Goal: Task Accomplishment & Management: Use online tool/utility

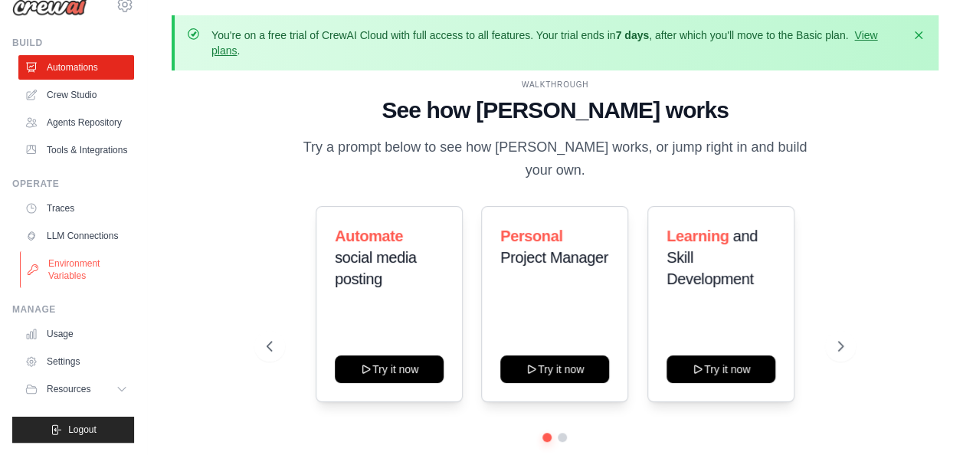
scroll to position [64, 0]
click at [78, 359] on link "Settings" at bounding box center [78, 361] width 116 height 25
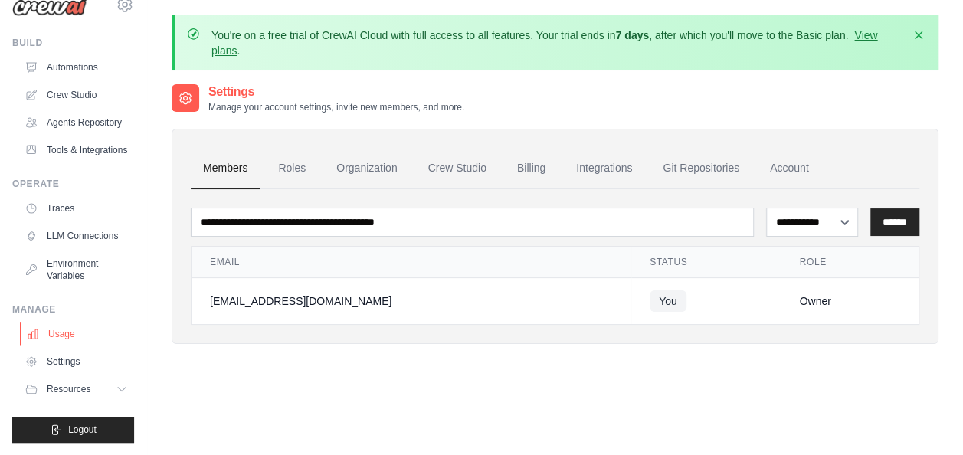
scroll to position [64, 0]
click at [520, 167] on link "Billing" at bounding box center [531, 168] width 53 height 41
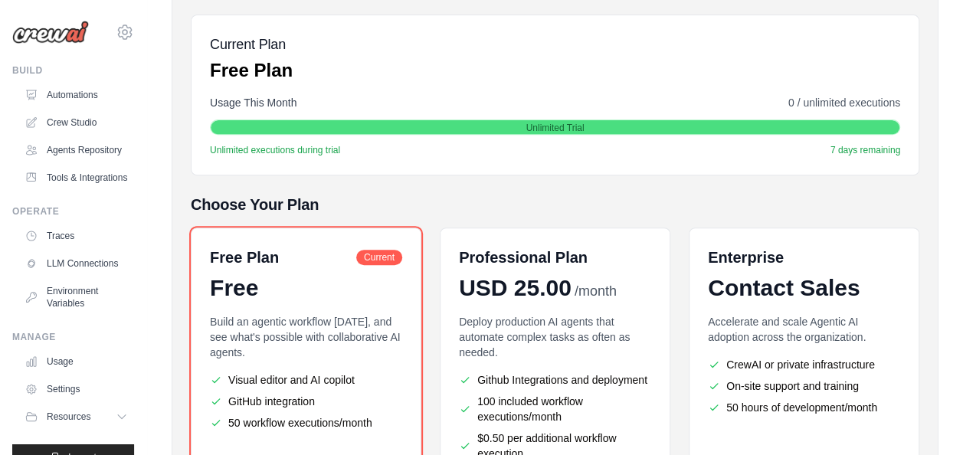
scroll to position [306, 0]
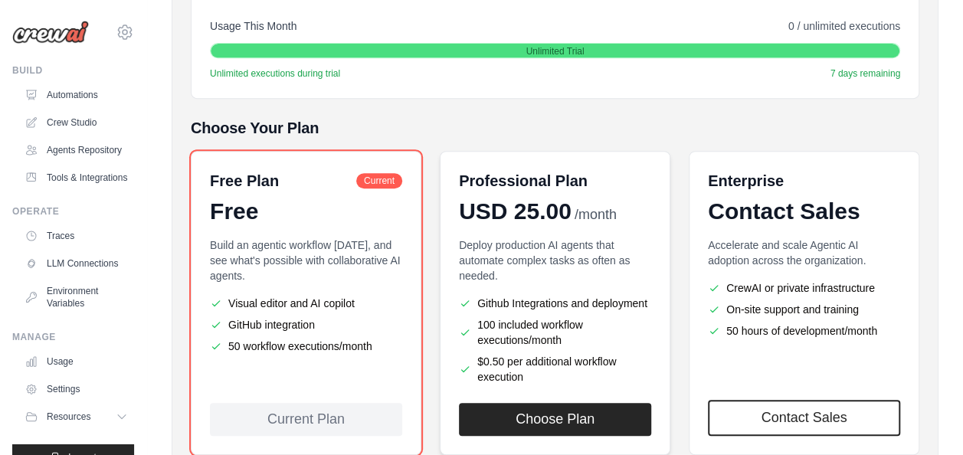
click at [521, 271] on p "Deploy production AI agents that automate complex tasks as often as needed." at bounding box center [555, 261] width 192 height 46
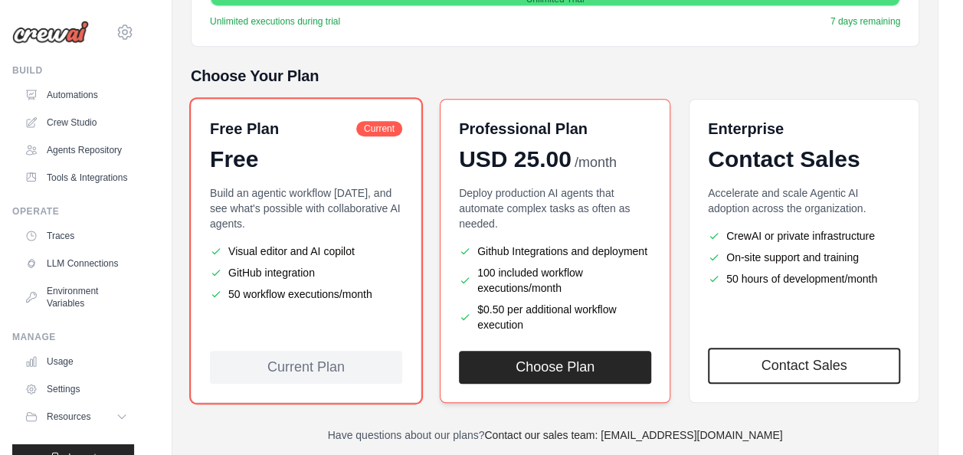
scroll to position [383, 0]
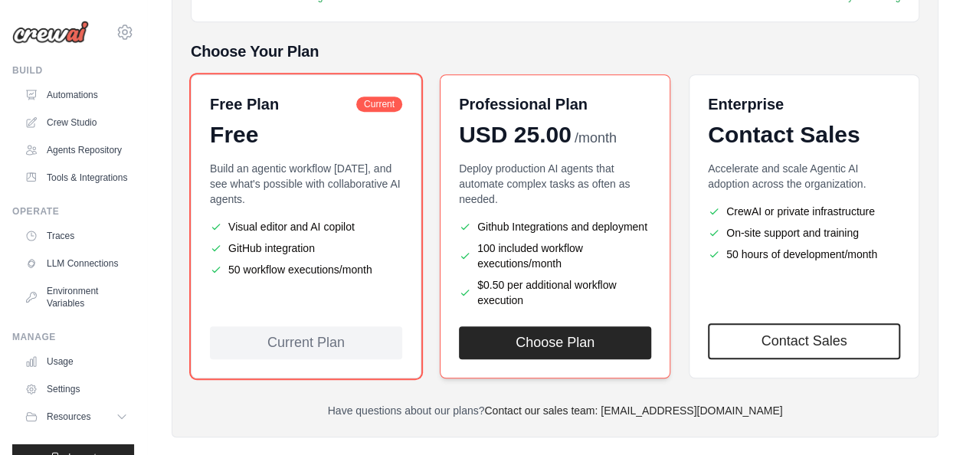
click at [561, 205] on div "Deploy production AI agents that automate complex tasks as often as needed. Git…" at bounding box center [555, 234] width 192 height 147
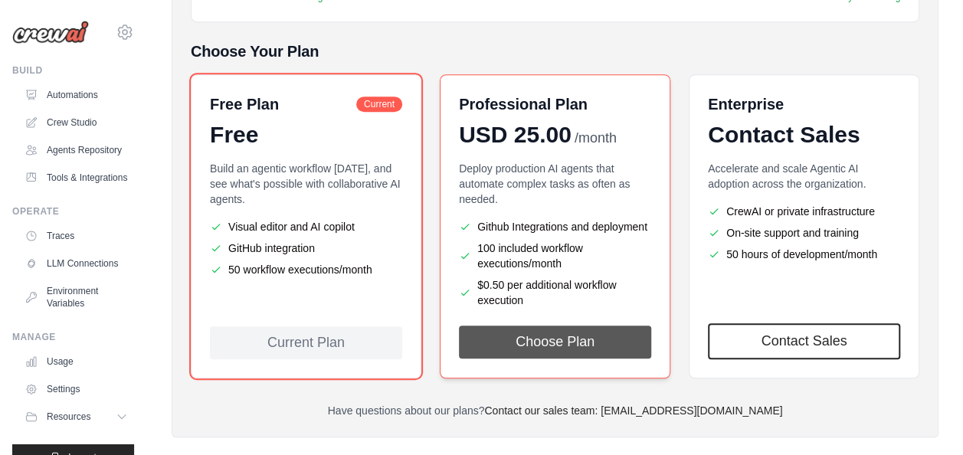
click at [578, 342] on button "Choose Plan" at bounding box center [555, 342] width 192 height 33
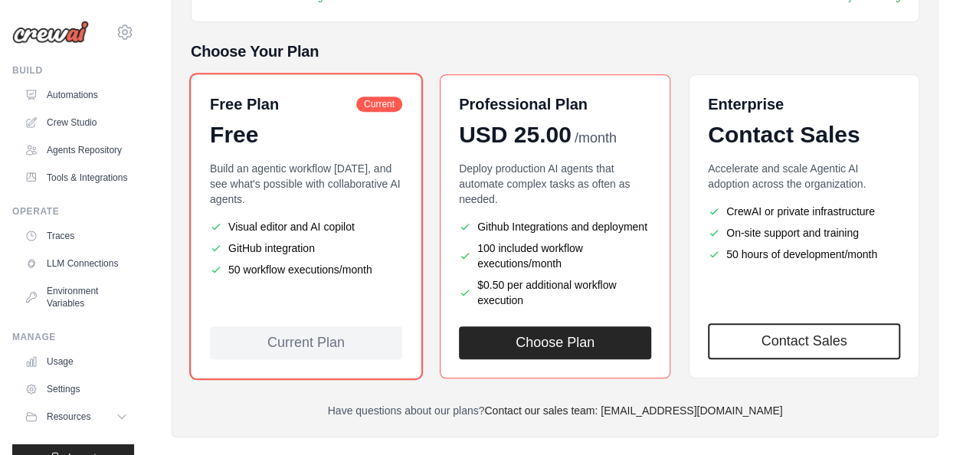
click at [366, 250] on li "GitHub integration" at bounding box center [306, 248] width 192 height 15
click at [80, 93] on link "Automations" at bounding box center [78, 95] width 116 height 25
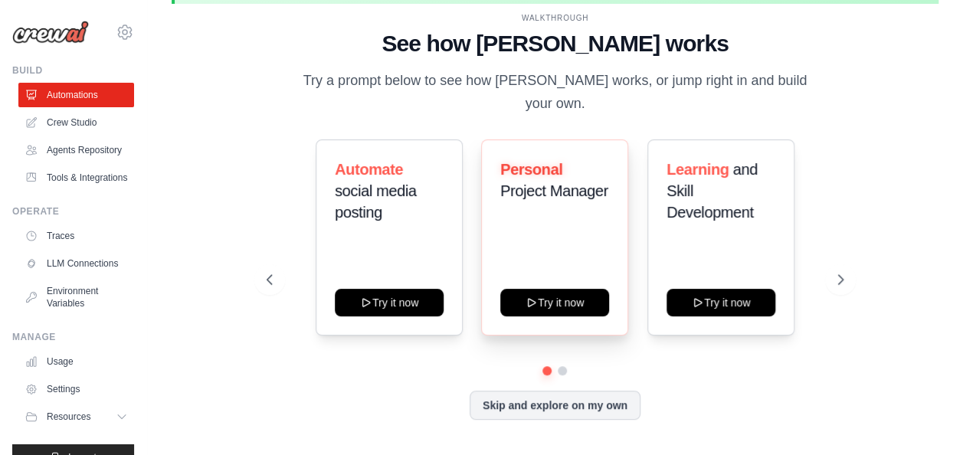
scroll to position [67, 0]
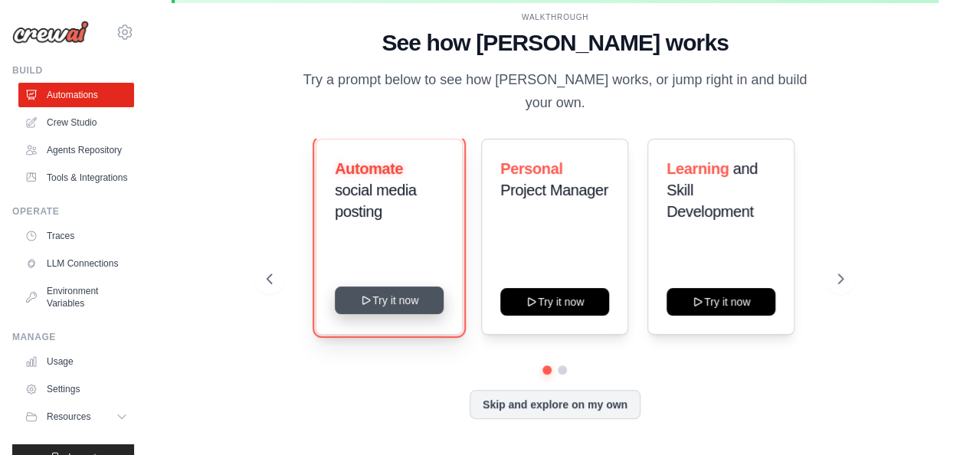
click at [389, 287] on button "Try it now" at bounding box center [389, 301] width 109 height 28
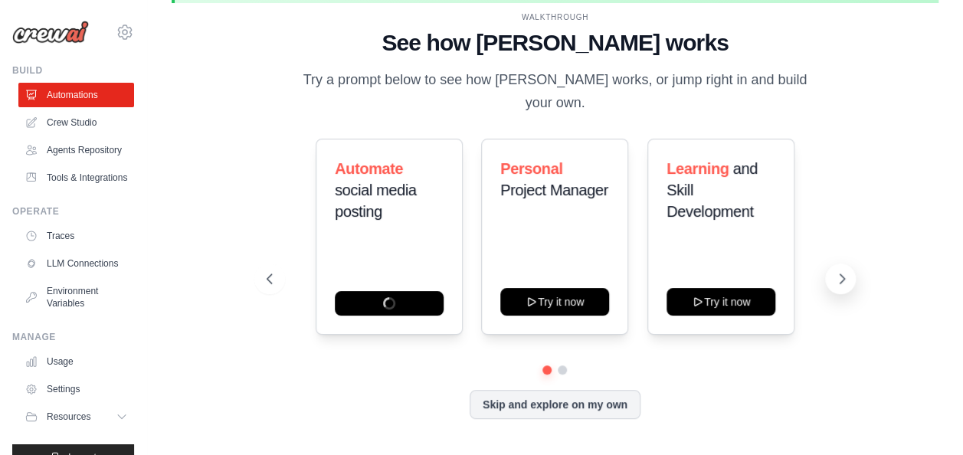
click at [836, 271] on icon at bounding box center [841, 278] width 15 height 15
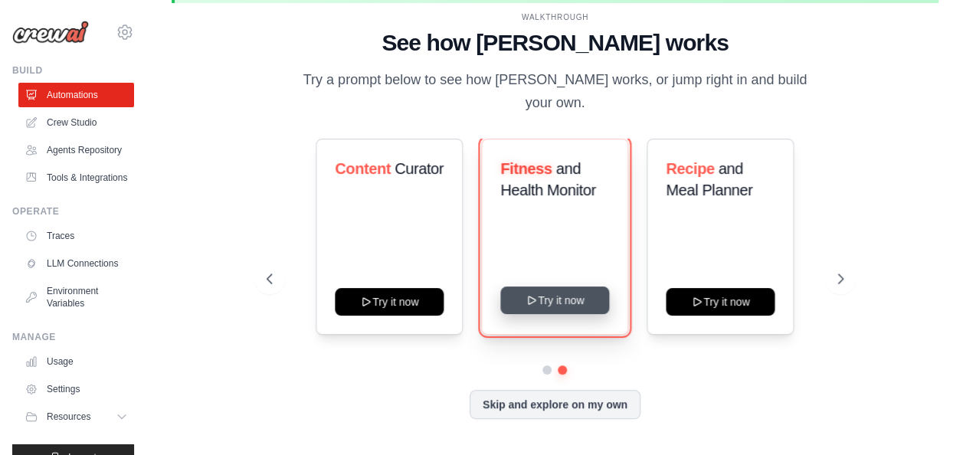
click at [547, 293] on button "Try it now" at bounding box center [554, 301] width 109 height 28
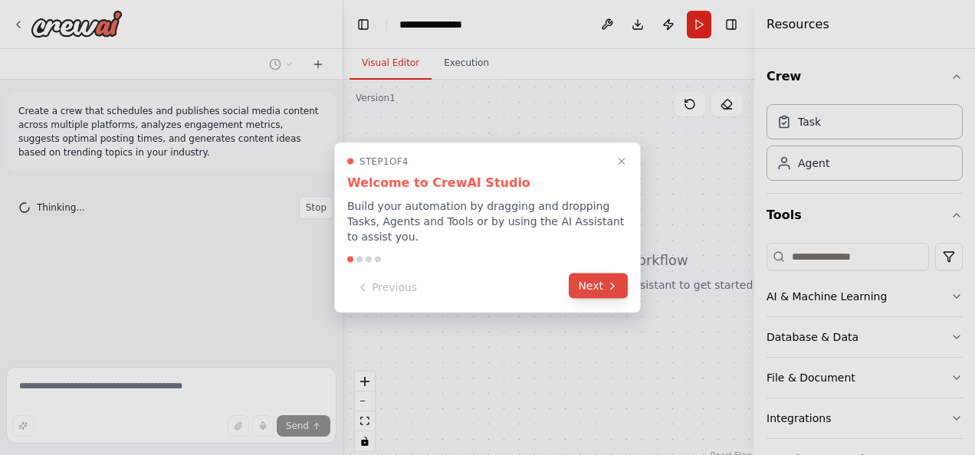
click at [580, 276] on button "Next" at bounding box center [598, 286] width 59 height 25
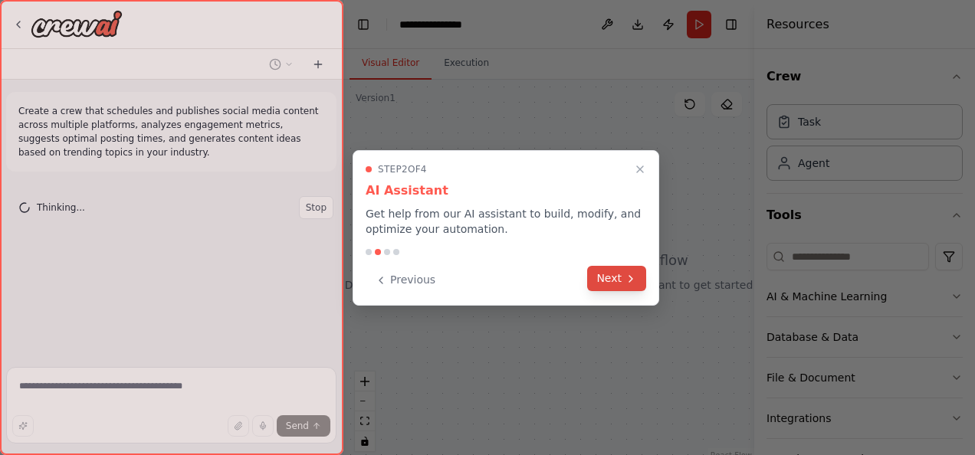
click at [608, 277] on button "Next" at bounding box center [616, 278] width 59 height 25
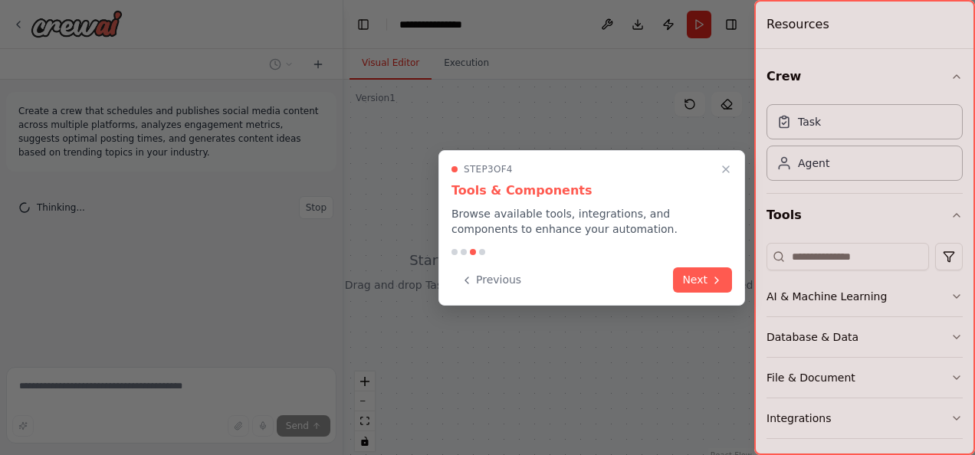
click at [653, 269] on div "Previous Next" at bounding box center [591, 279] width 280 height 25
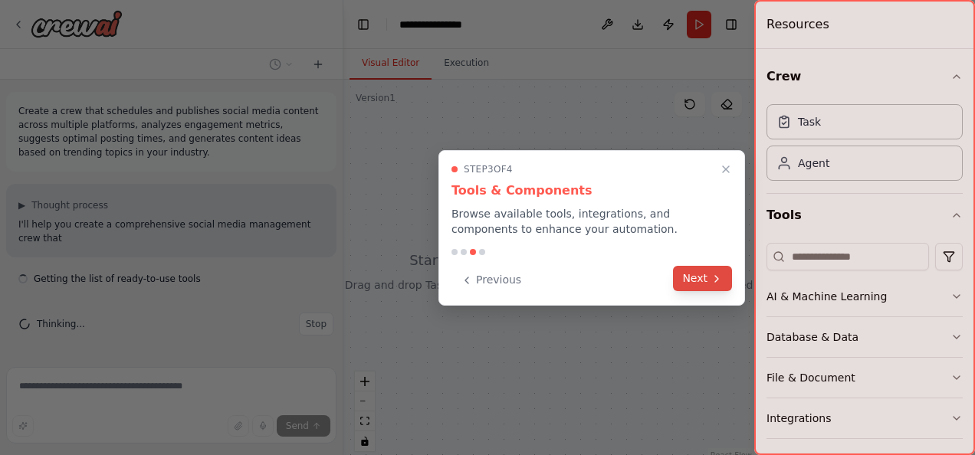
click at [694, 282] on button "Next" at bounding box center [702, 278] width 59 height 25
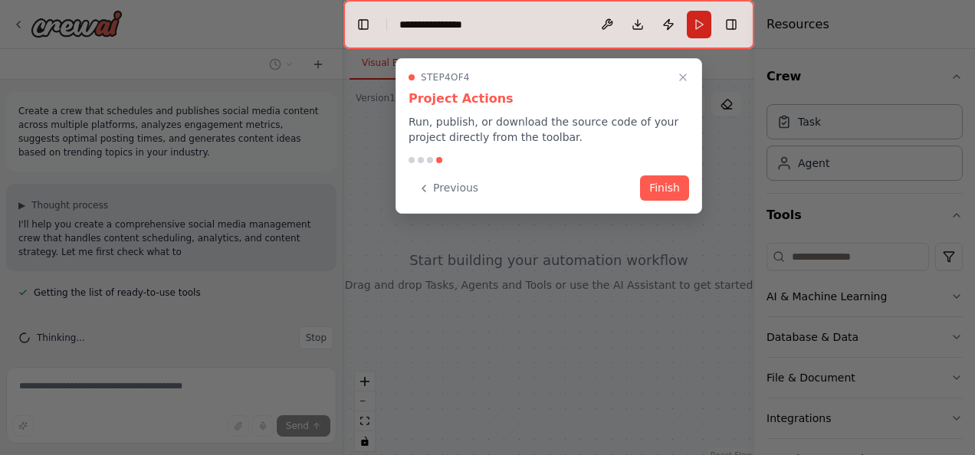
scroll to position [11, 0]
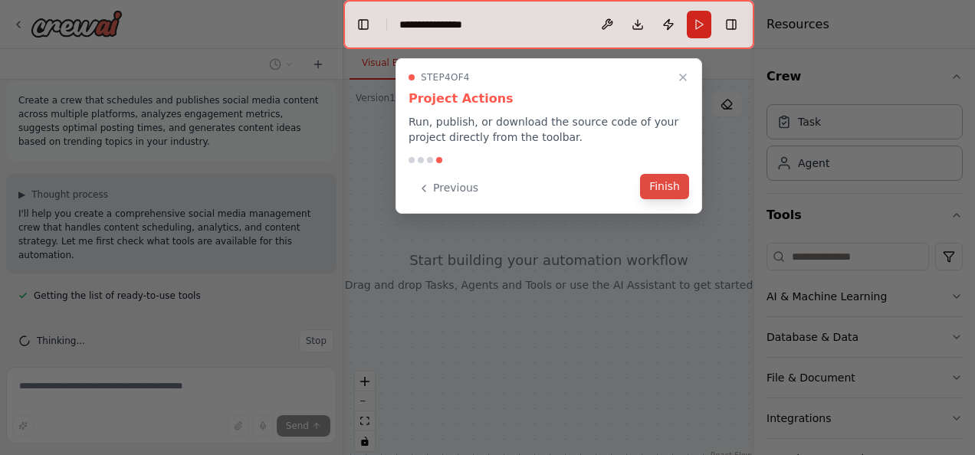
click at [659, 178] on button "Finish" at bounding box center [664, 186] width 49 height 25
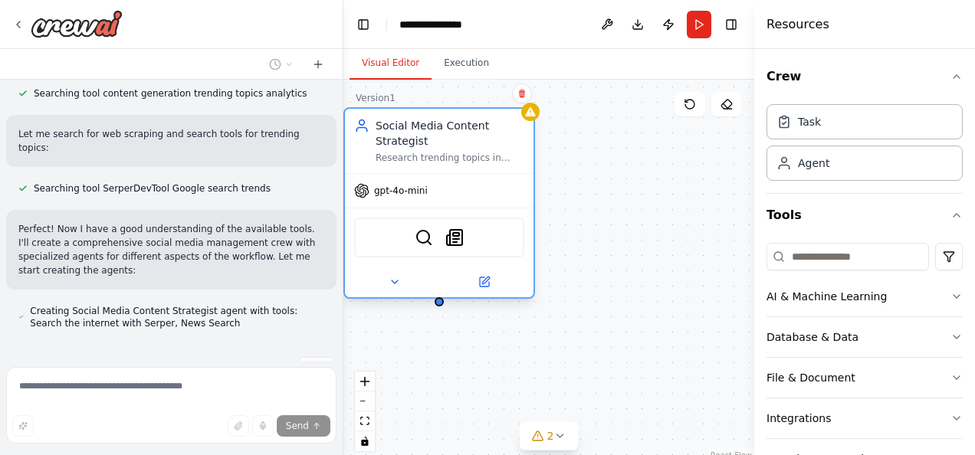
scroll to position [484, 0]
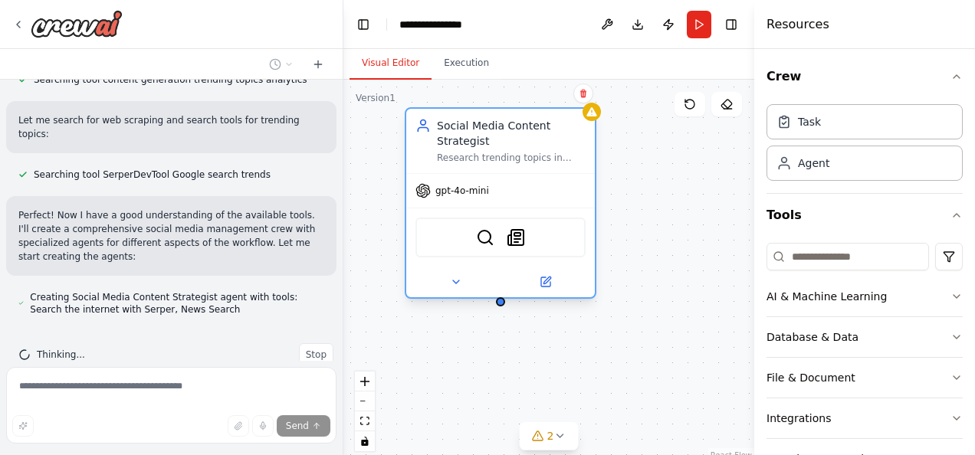
drag, startPoint x: 727, startPoint y: 173, endPoint x: 467, endPoint y: 133, distance: 263.6
click at [467, 133] on div "Social Media Content Strategist" at bounding box center [511, 133] width 149 height 31
click at [481, 192] on span "gpt-4o-mini" at bounding box center [462, 191] width 54 height 12
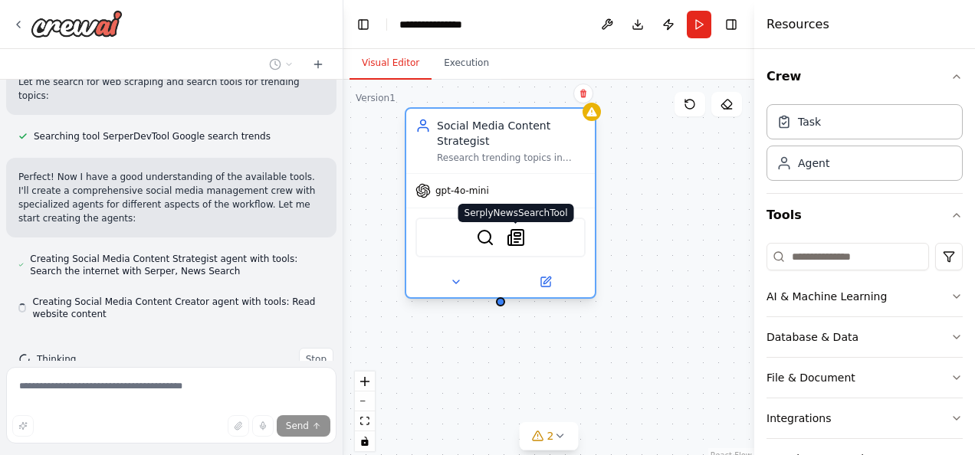
scroll to position [527, 0]
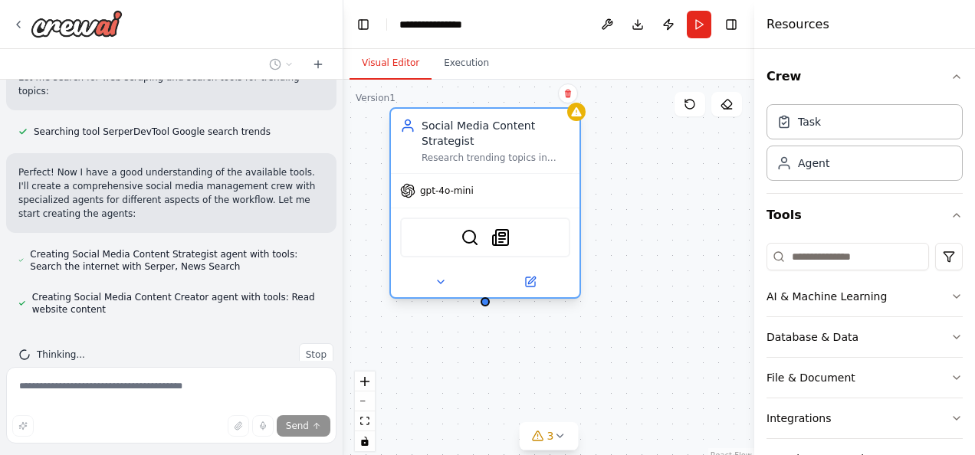
drag, startPoint x: 708, startPoint y: 178, endPoint x: 441, endPoint y: 136, distance: 269.9
click at [441, 136] on div "Social Media Content Strategist" at bounding box center [495, 133] width 149 height 31
click at [500, 238] on img at bounding box center [500, 237] width 18 height 18
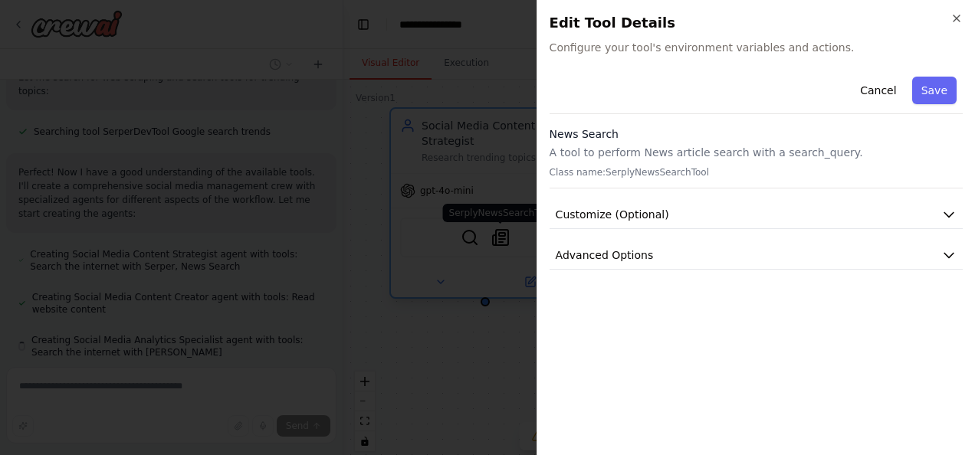
scroll to position [570, 0]
click at [626, 211] on span "Customize (Optional)" at bounding box center [611, 214] width 113 height 15
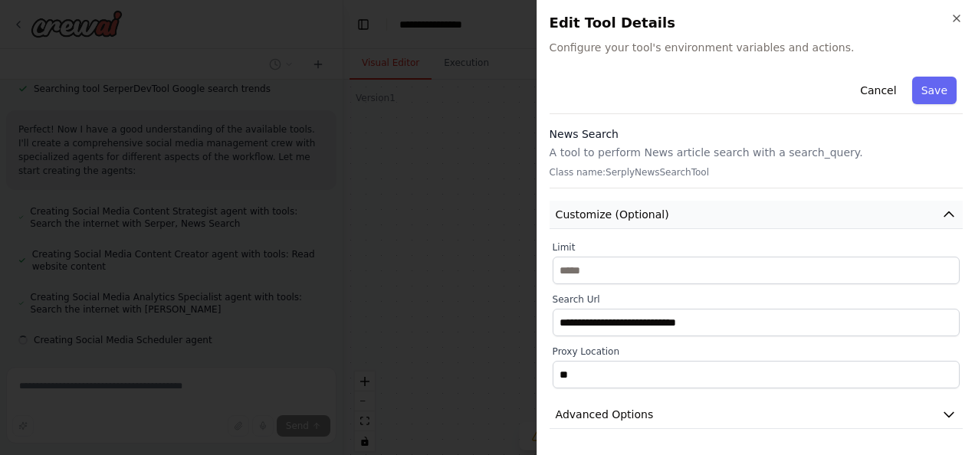
scroll to position [601, 0]
click at [894, 89] on button "Cancel" at bounding box center [877, 91] width 54 height 28
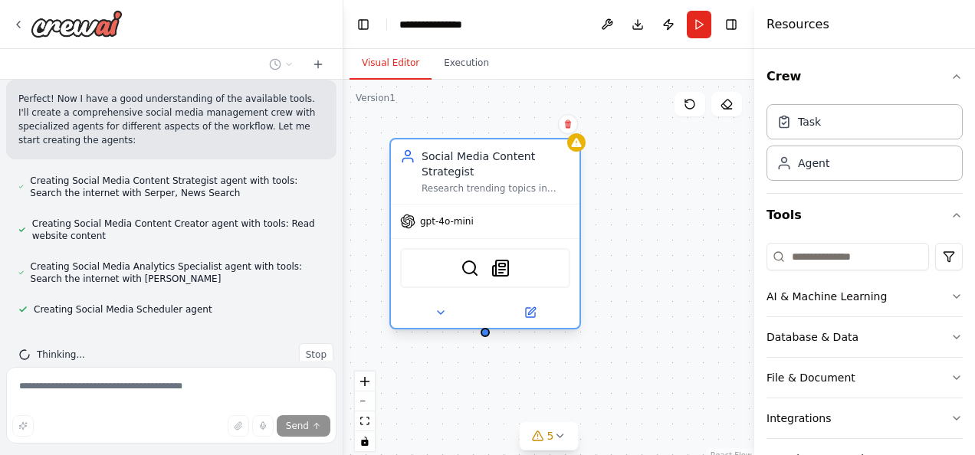
drag, startPoint x: 685, startPoint y: 208, endPoint x: 420, endPoint y: 188, distance: 265.8
click at [420, 188] on div "Social Media Content Strategist Research trending topics in {industry} and gene…" at bounding box center [485, 172] width 170 height 46
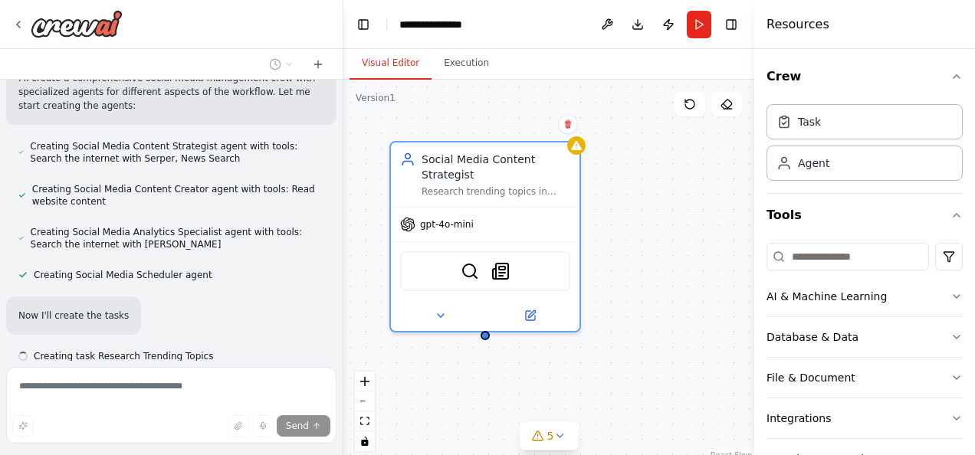
scroll to position [637, 0]
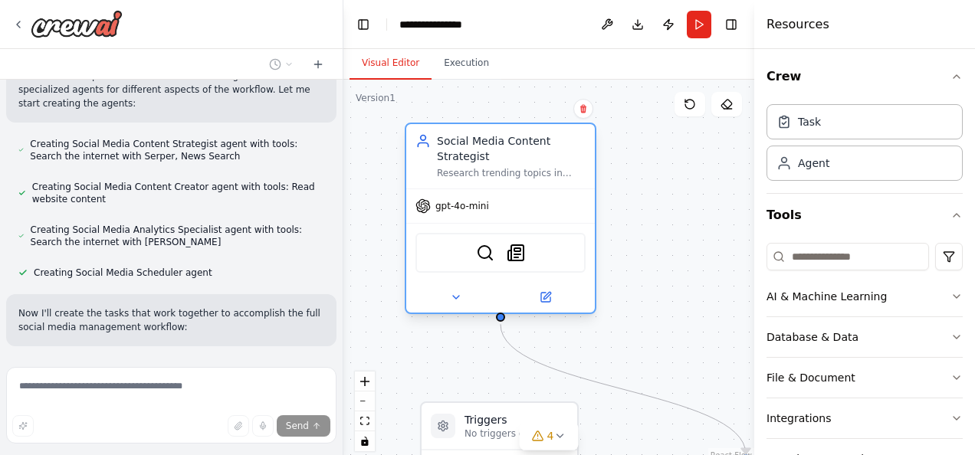
drag, startPoint x: 717, startPoint y: 213, endPoint x: 474, endPoint y: 175, distance: 245.9
click at [474, 175] on div "Social Media Content Strategist Research trending topics in {industry} and gene…" at bounding box center [500, 156] width 188 height 64
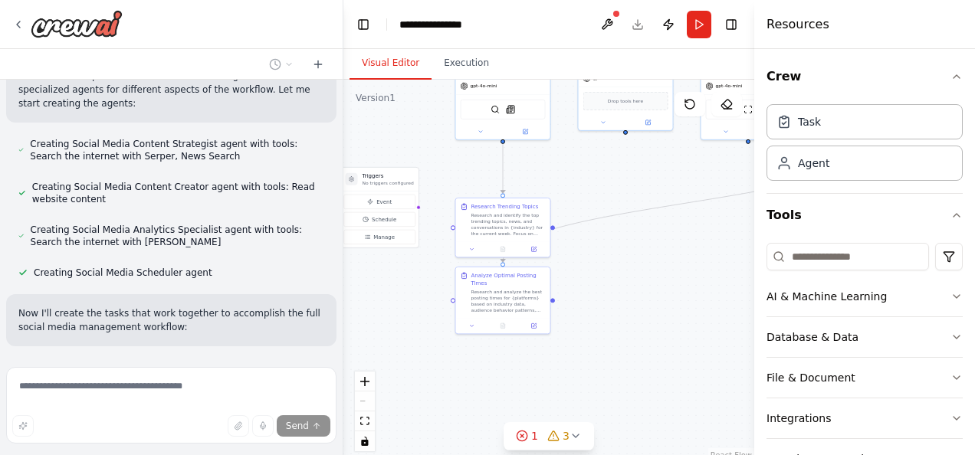
drag, startPoint x: 462, startPoint y: 259, endPoint x: 362, endPoint y: 66, distance: 217.6
click at [362, 66] on div "Visual Editor Execution Version 1 Show Tools Hide Agents .deletable-edge-delete…" at bounding box center [548, 252] width 411 height 406
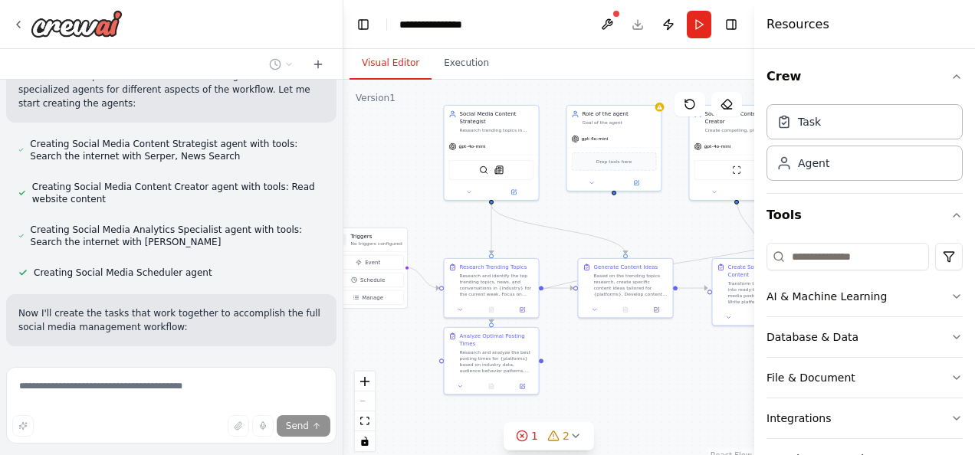
drag, startPoint x: 688, startPoint y: 304, endPoint x: 677, endPoint y: 365, distance: 61.6
click at [677, 365] on div ".deletable-edge-delete-btn { width: 20px; height: 20px; border: 0px solid #ffff…" at bounding box center [548, 271] width 411 height 383
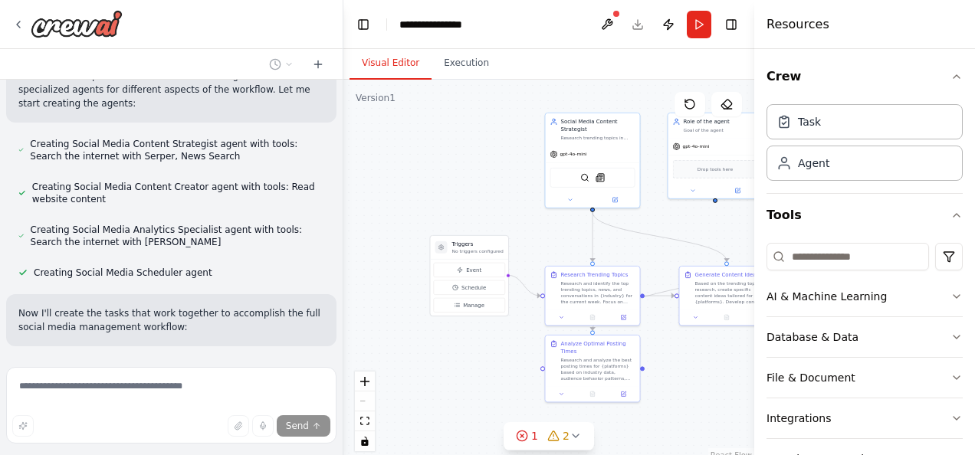
drag, startPoint x: 591, startPoint y: 367, endPoint x: 693, endPoint y: 375, distance: 101.4
click at [693, 375] on div ".deletable-edge-delete-btn { width: 20px; height: 20px; border: 0px solid #ffff…" at bounding box center [548, 271] width 411 height 383
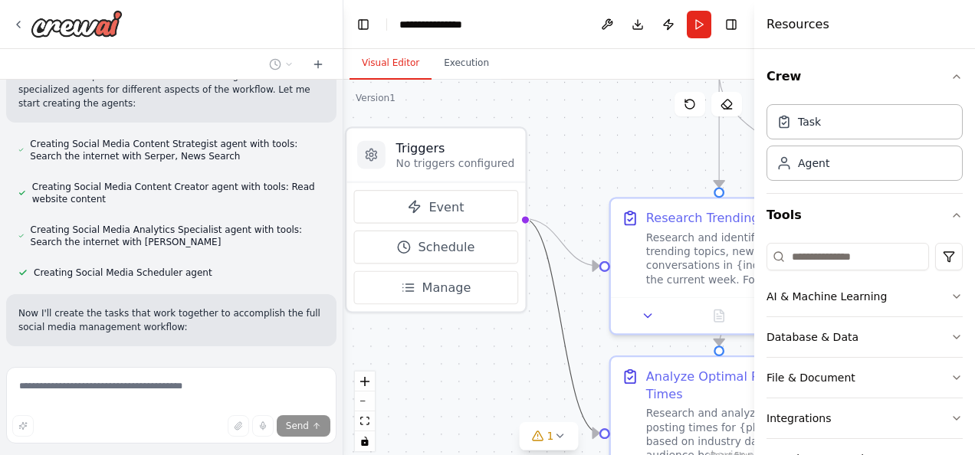
drag, startPoint x: 579, startPoint y: 397, endPoint x: 476, endPoint y: 369, distance: 107.2
click at [476, 369] on div ".deletable-edge-delete-btn { width: 20px; height: 20px; border: 0px solid #ffff…" at bounding box center [548, 271] width 411 height 383
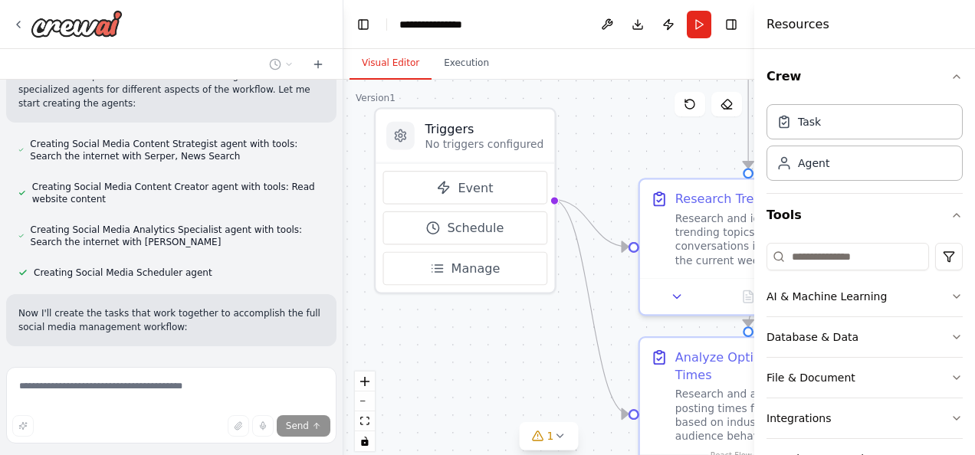
drag, startPoint x: 579, startPoint y: 336, endPoint x: 608, endPoint y: 316, distance: 34.9
click at [608, 316] on div ".deletable-edge-delete-btn { width: 20px; height: 20px; border: 0px solid #ffff…" at bounding box center [548, 271] width 411 height 383
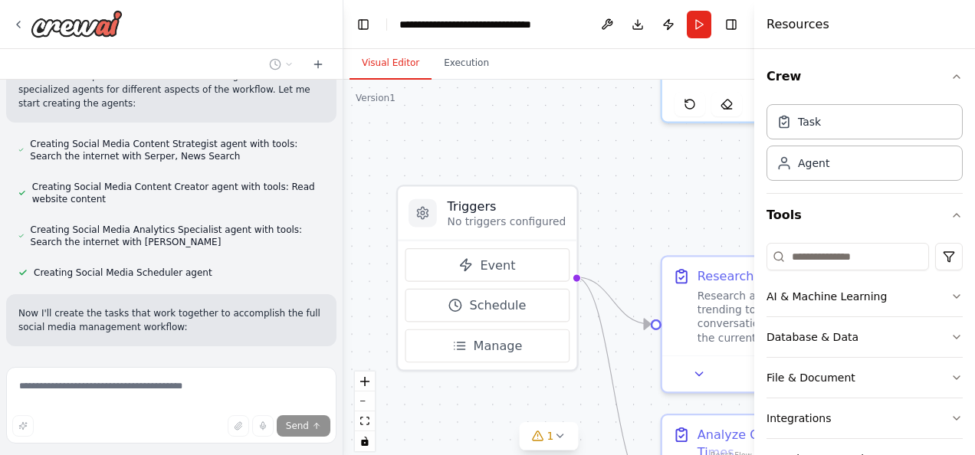
drag, startPoint x: 474, startPoint y: 331, endPoint x: 496, endPoint y: 408, distance: 80.5
click at [496, 408] on div ".deletable-edge-delete-btn { width: 20px; height: 20px; border: 0px solid #ffff…" at bounding box center [548, 271] width 411 height 383
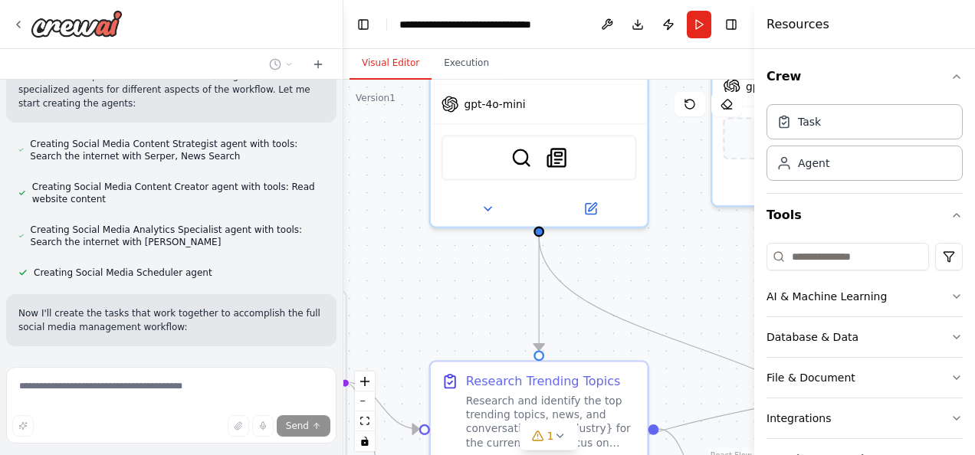
drag, startPoint x: 612, startPoint y: 218, endPoint x: 381, endPoint y: 323, distance: 254.1
click at [381, 323] on div ".deletable-edge-delete-btn { width: 20px; height: 20px; border: 0px solid #ffff…" at bounding box center [548, 271] width 411 height 383
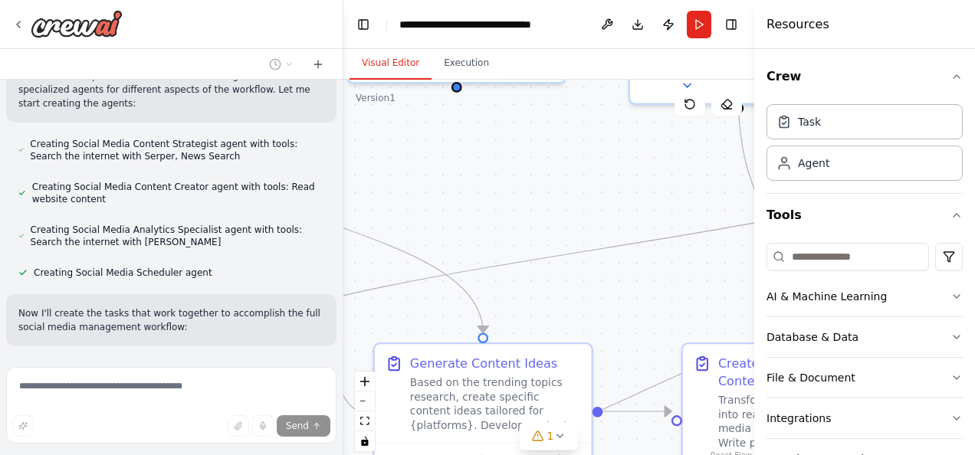
drag, startPoint x: 682, startPoint y: 273, endPoint x: 317, endPoint y: 149, distance: 385.0
click at [317, 149] on div "Create a crew that schedules and publishes social media content across multiple…" at bounding box center [487, 227] width 975 height 455
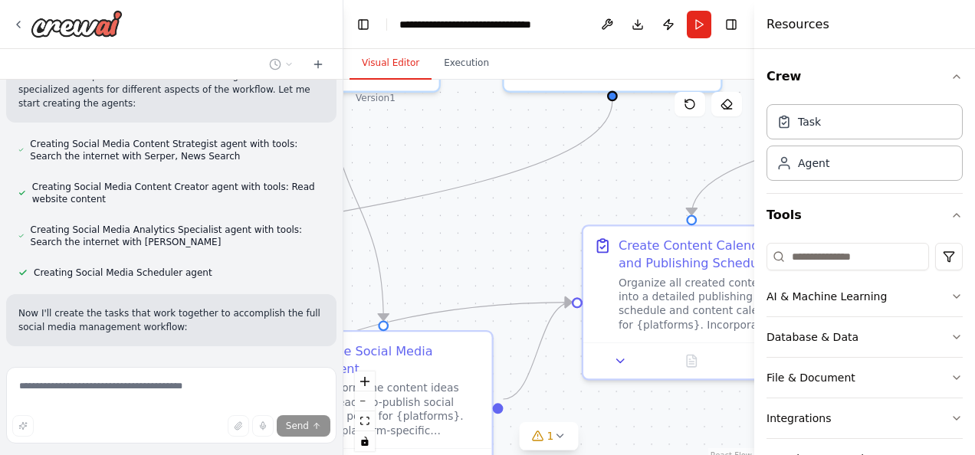
drag, startPoint x: 682, startPoint y: 199, endPoint x: 275, endPoint y: 187, distance: 407.0
click at [275, 187] on div "Create a crew that schedules and publishes social media content across multiple…" at bounding box center [487, 227] width 975 height 455
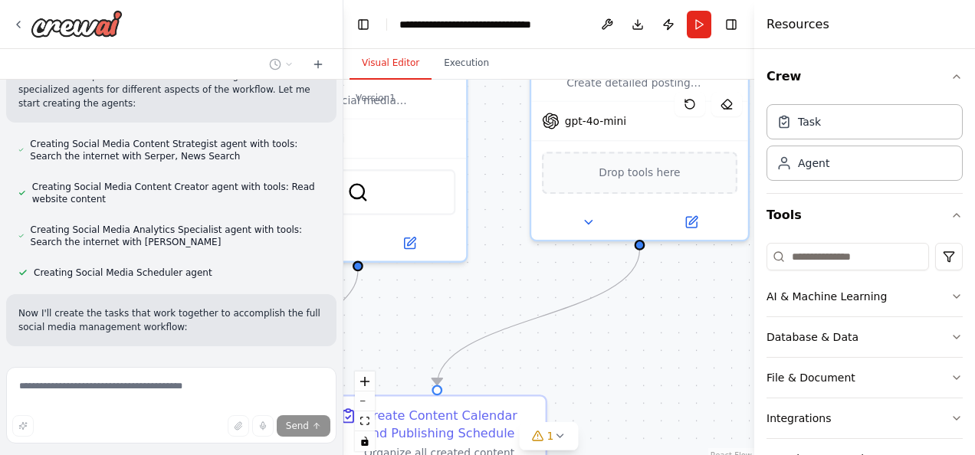
drag, startPoint x: 601, startPoint y: 179, endPoint x: 346, endPoint y: 349, distance: 306.0
click at [346, 349] on div ".deletable-edge-delete-btn { width: 20px; height: 20px; border: 0px solid #ffff…" at bounding box center [548, 271] width 411 height 383
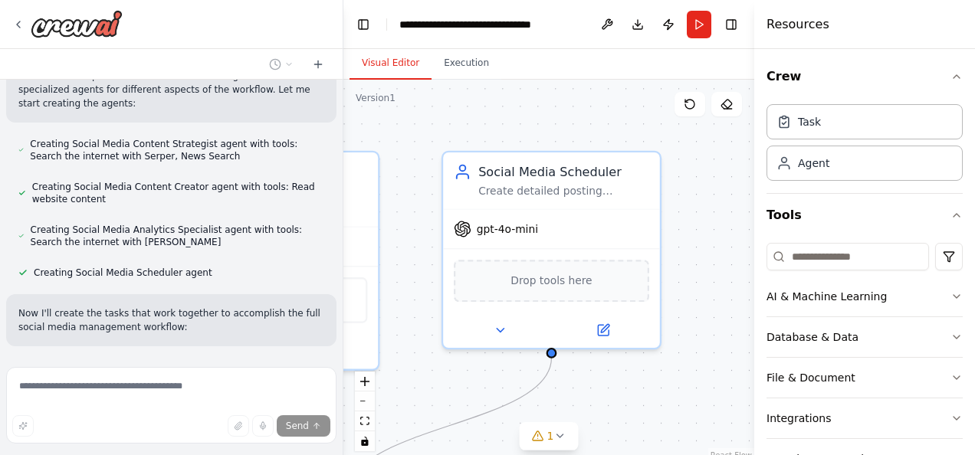
drag, startPoint x: 683, startPoint y: 337, endPoint x: 595, endPoint y: 445, distance: 139.4
click at [595, 445] on div ".deletable-edge-delete-btn { width: 20px; height: 20px; border: 0px solid #ffff…" at bounding box center [548, 271] width 411 height 383
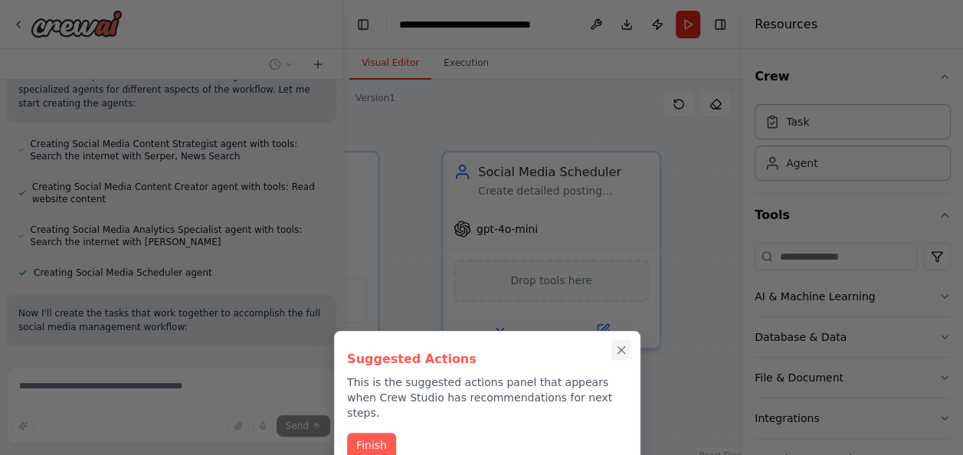
click at [625, 351] on icon "Close walkthrough" at bounding box center [621, 350] width 14 height 14
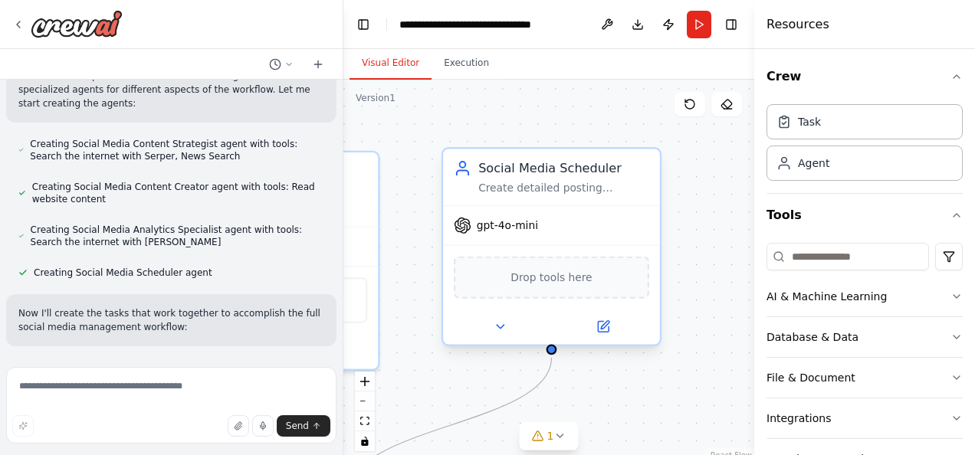
click at [561, 176] on div "Social Media Scheduler" at bounding box center [563, 168] width 171 height 18
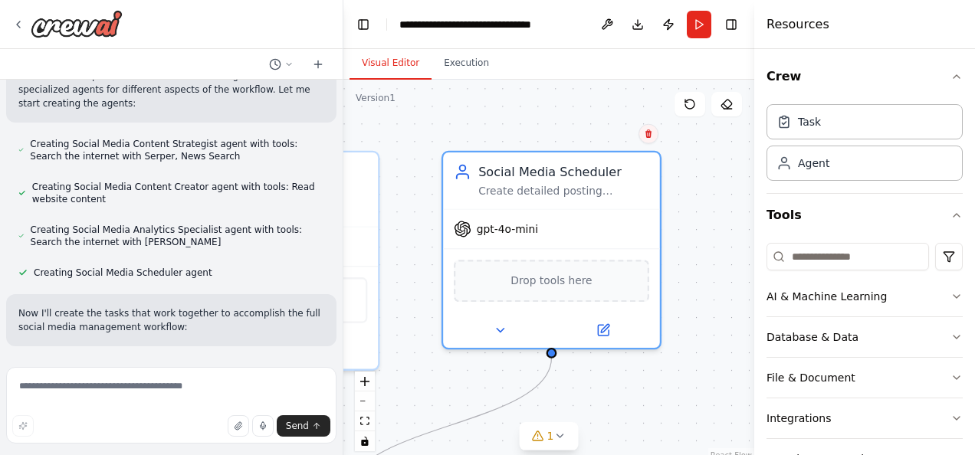
click at [647, 133] on icon at bounding box center [648, 133] width 6 height 8
click at [616, 129] on button "Confirm" at bounding box center [605, 134] width 54 height 18
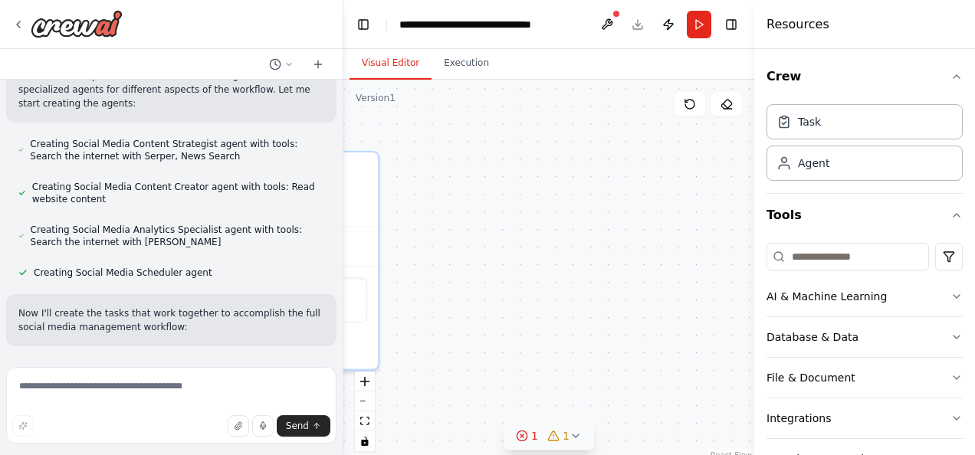
click at [523, 437] on icon at bounding box center [521, 435] width 3 height 3
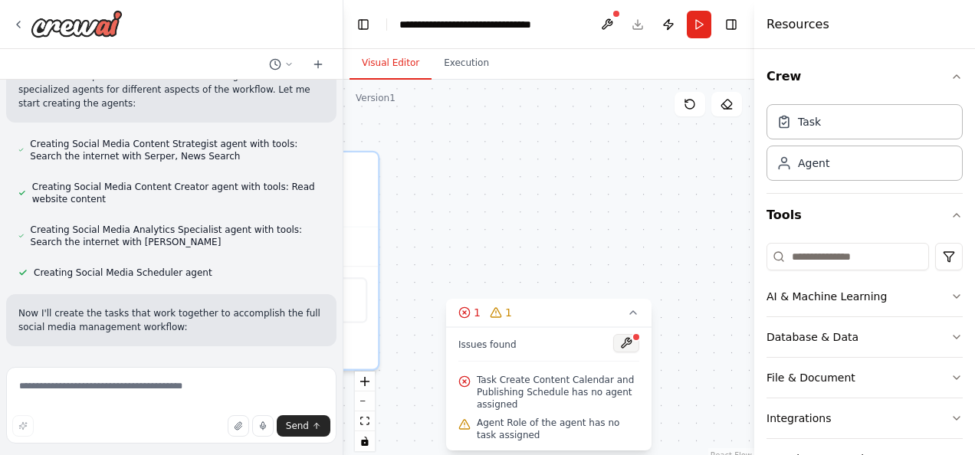
click at [631, 343] on button at bounding box center [626, 343] width 26 height 18
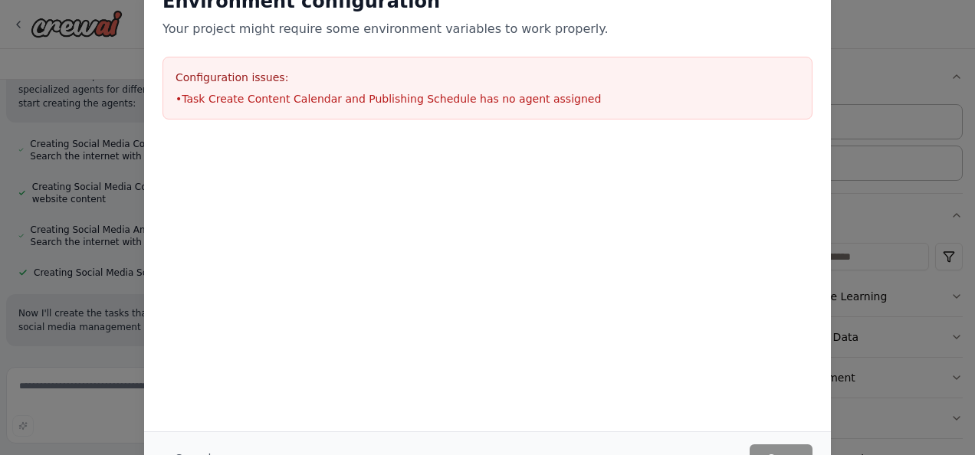
click at [800, 5] on h2 "Environment configuration" at bounding box center [487, 1] width 650 height 25
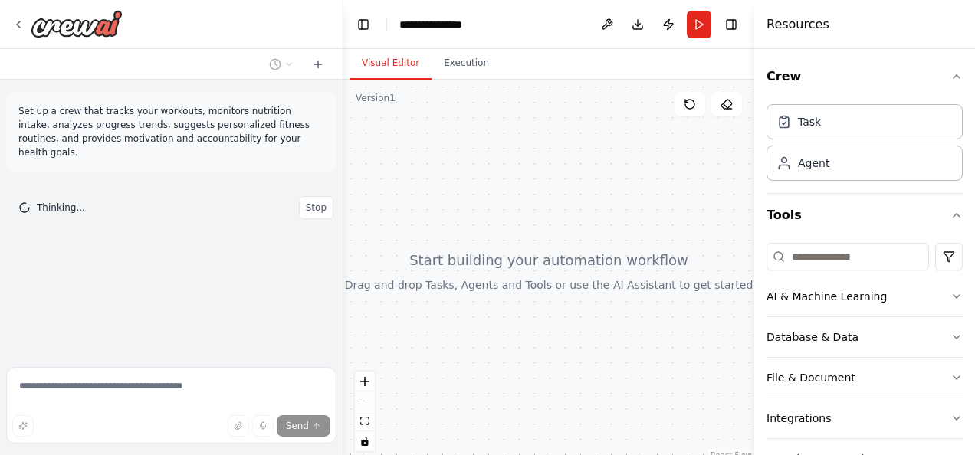
click at [345, 228] on div at bounding box center [548, 271] width 411 height 383
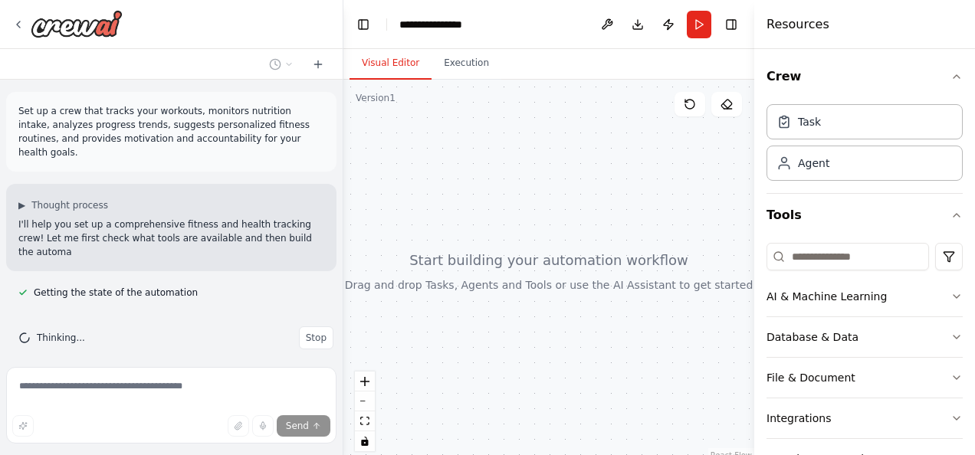
scroll to position [11, 0]
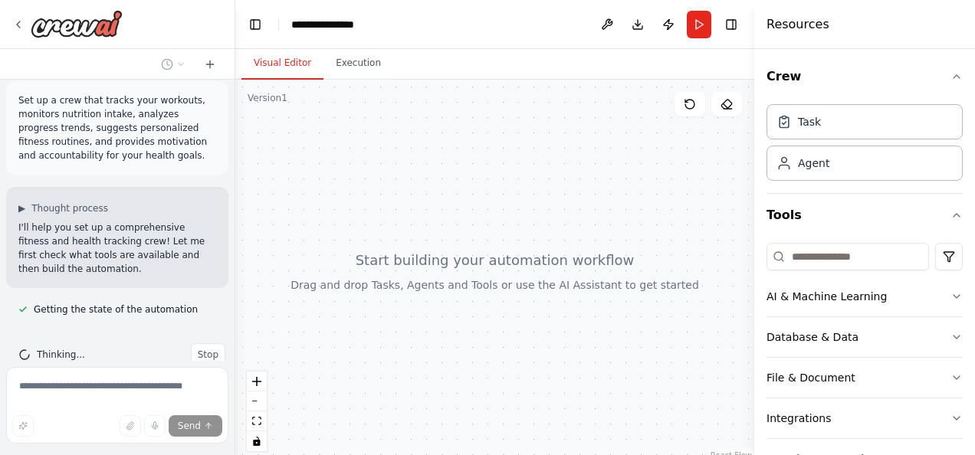
drag, startPoint x: 342, startPoint y: 224, endPoint x: 235, endPoint y: 192, distance: 111.3
click at [235, 192] on div "**********" at bounding box center [487, 227] width 975 height 455
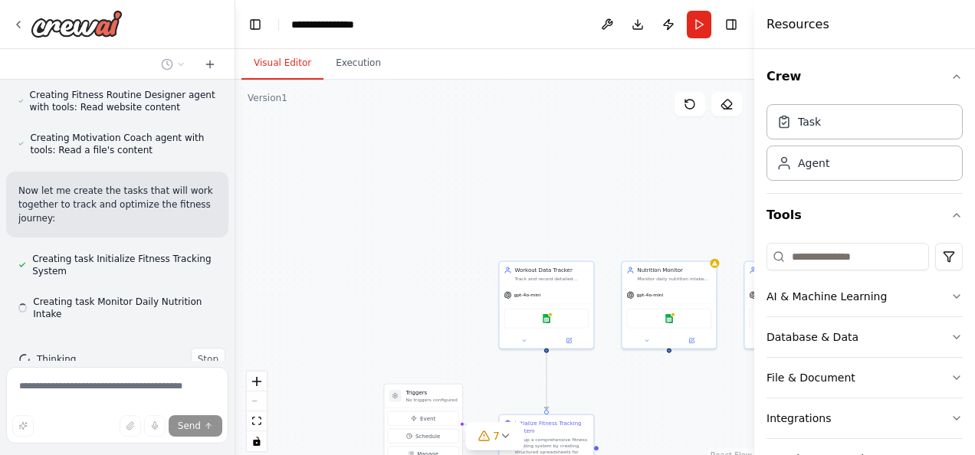
scroll to position [878, 0]
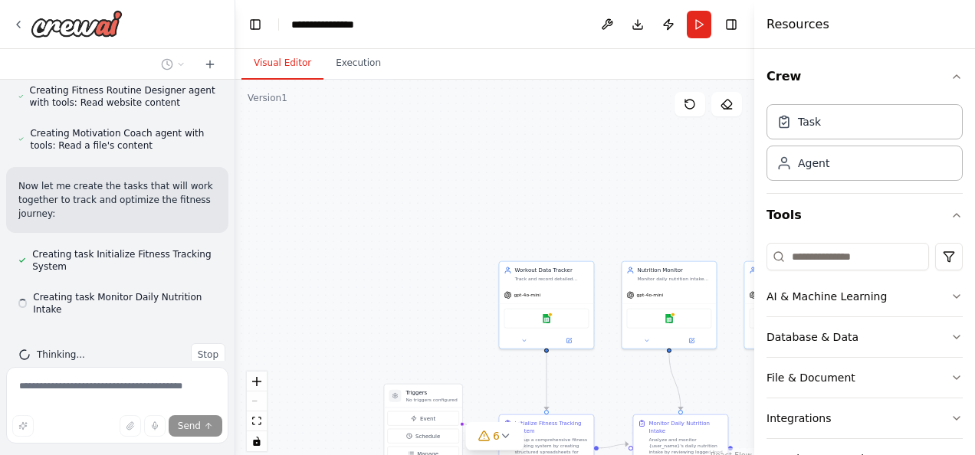
click at [416, 251] on div ".deletable-edge-delete-btn { width: 20px; height: 20px; border: 0px solid #ffff…" at bounding box center [494, 271] width 519 height 383
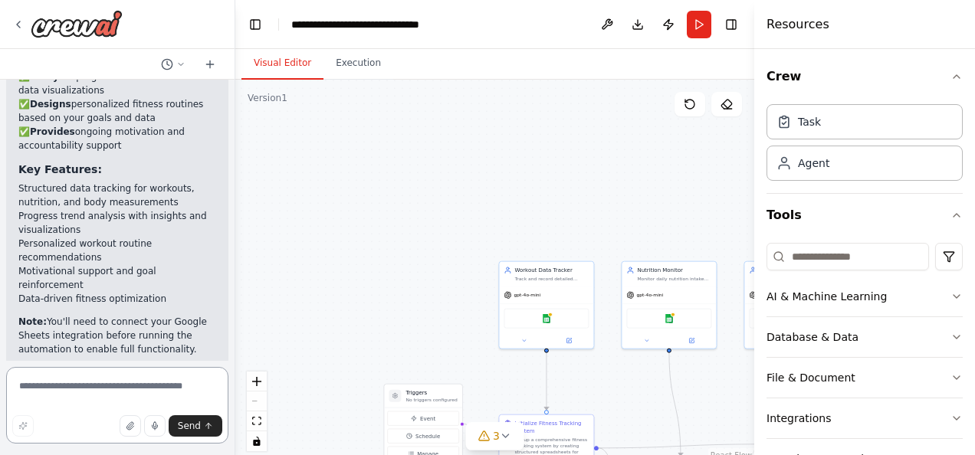
scroll to position [1951, 0]
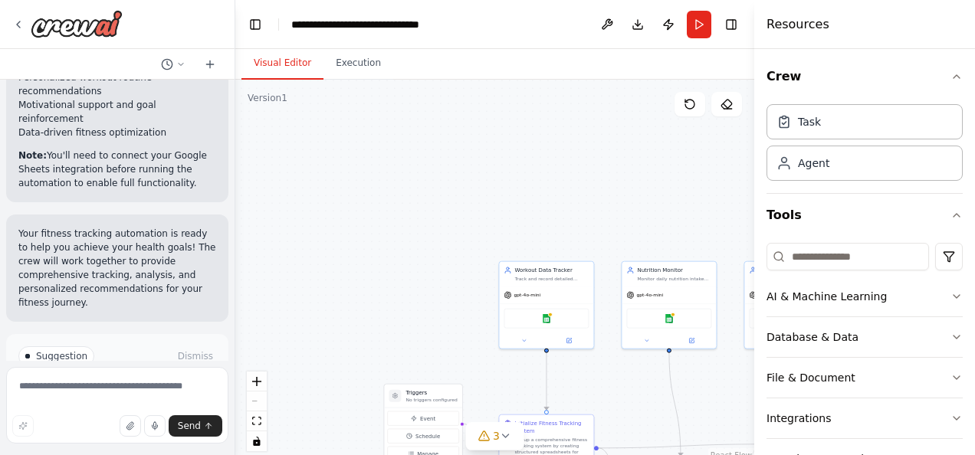
click at [192, 409] on button "Run Automation" at bounding box center [117, 421] width 198 height 25
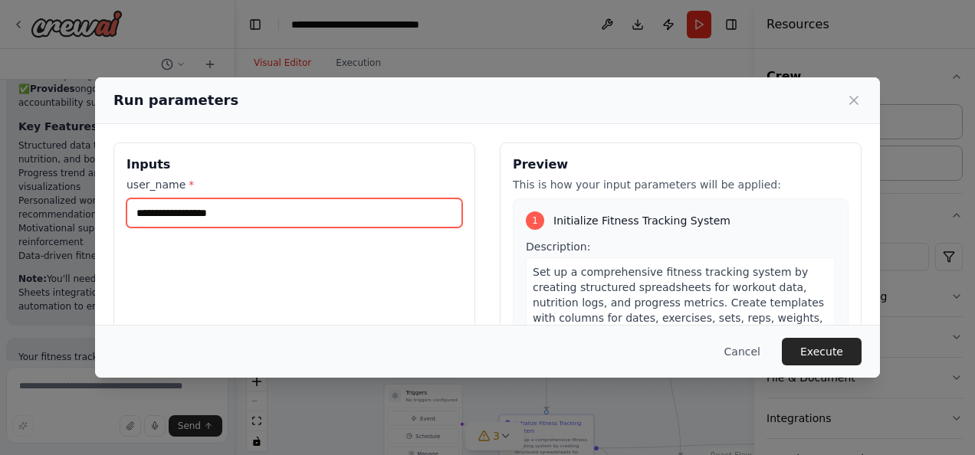
click at [360, 214] on input "user_name *" at bounding box center [294, 212] width 336 height 29
click at [360, 214] on input "*******" at bounding box center [294, 212] width 336 height 29
click at [152, 211] on input "**********" at bounding box center [294, 212] width 336 height 29
type input "*********"
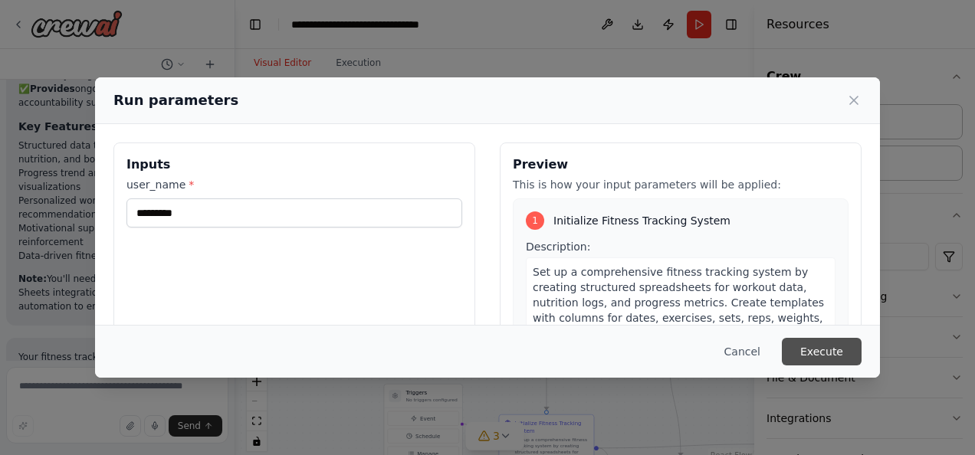
click at [824, 359] on button "Execute" at bounding box center [822, 352] width 80 height 28
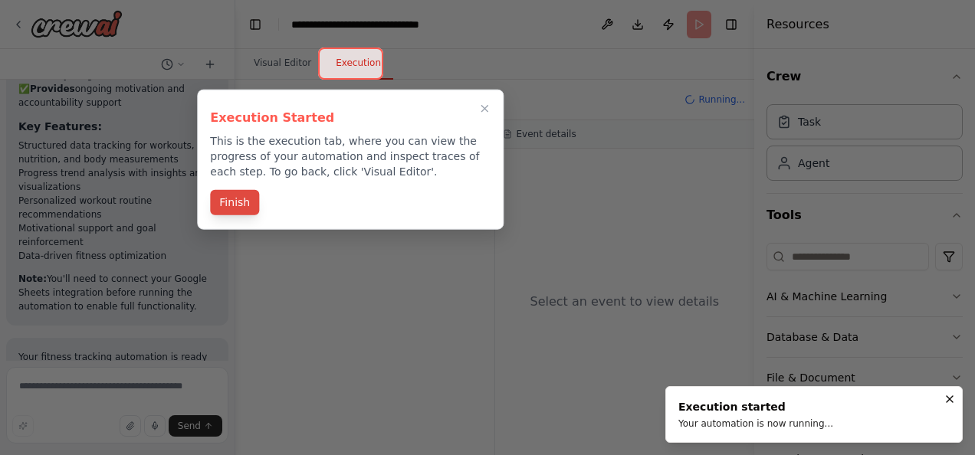
click at [240, 207] on button "Finish" at bounding box center [234, 202] width 49 height 25
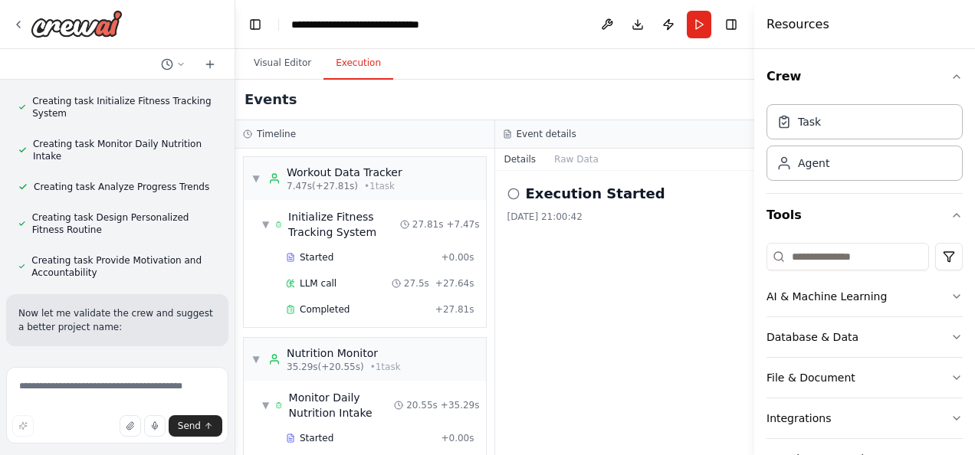
scroll to position [955, 0]
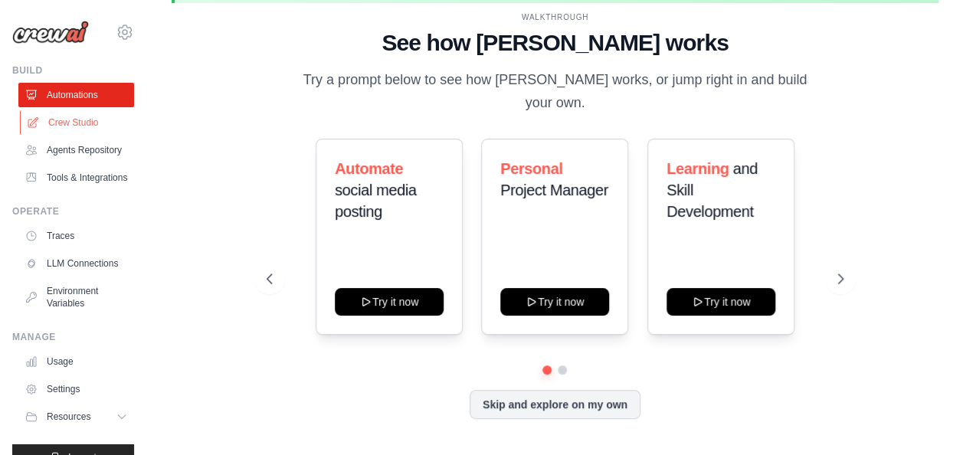
click at [58, 120] on link "Crew Studio" at bounding box center [78, 122] width 116 height 25
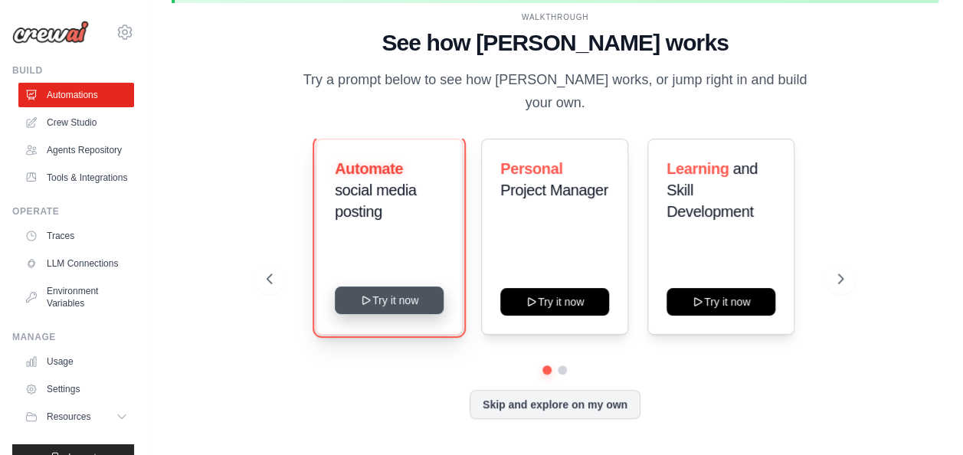
click at [401, 290] on button "Try it now" at bounding box center [389, 301] width 109 height 28
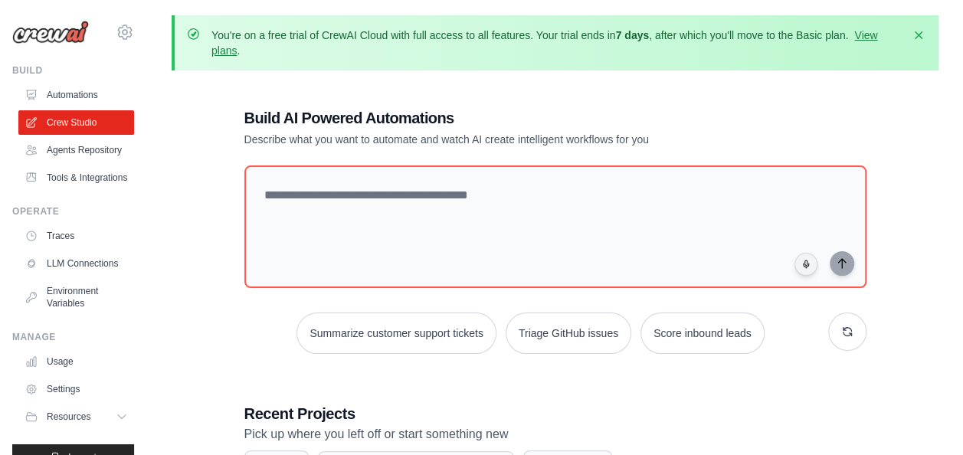
click at [44, 36] on img at bounding box center [50, 32] width 77 height 23
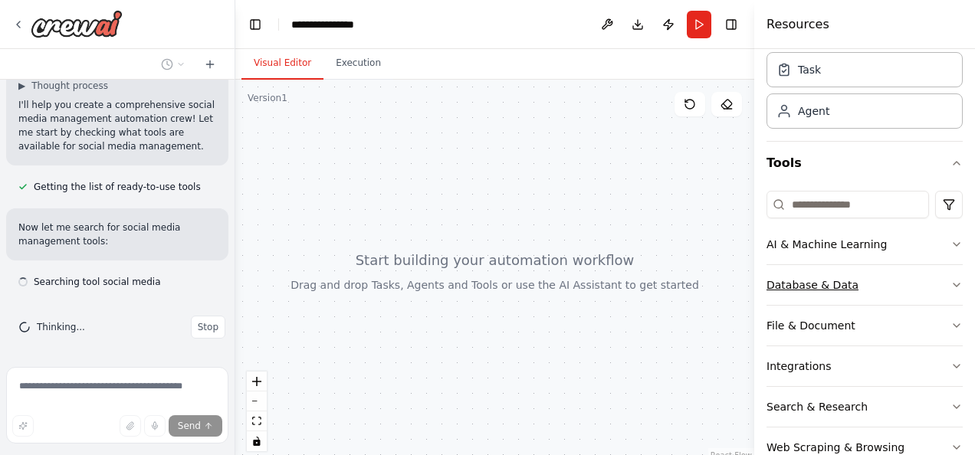
scroll to position [77, 0]
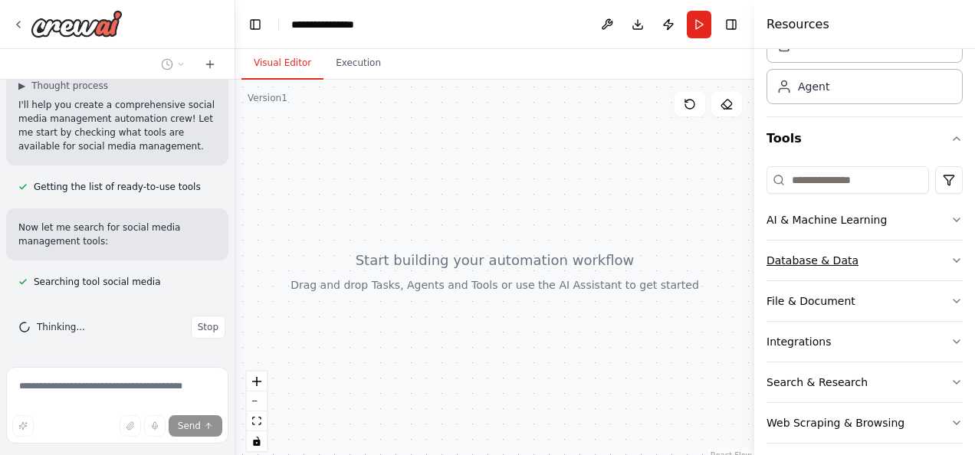
click at [950, 258] on icon "button" at bounding box center [956, 260] width 12 height 12
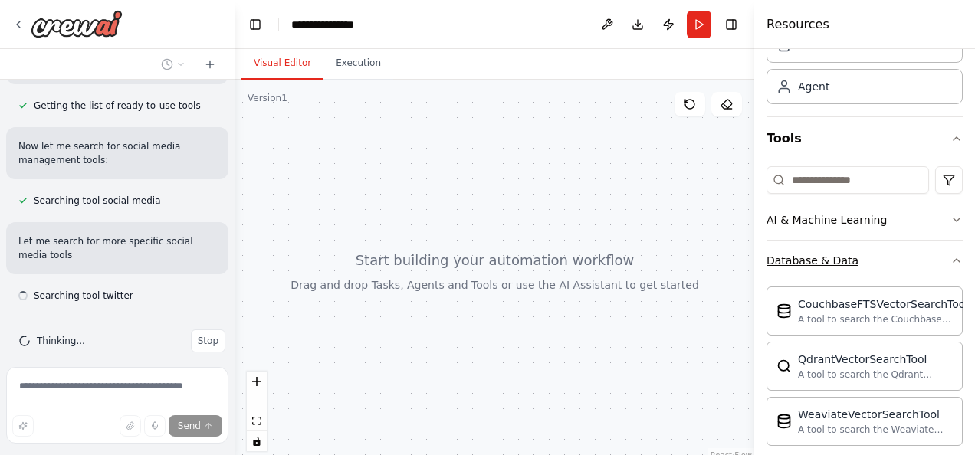
scroll to position [242, 0]
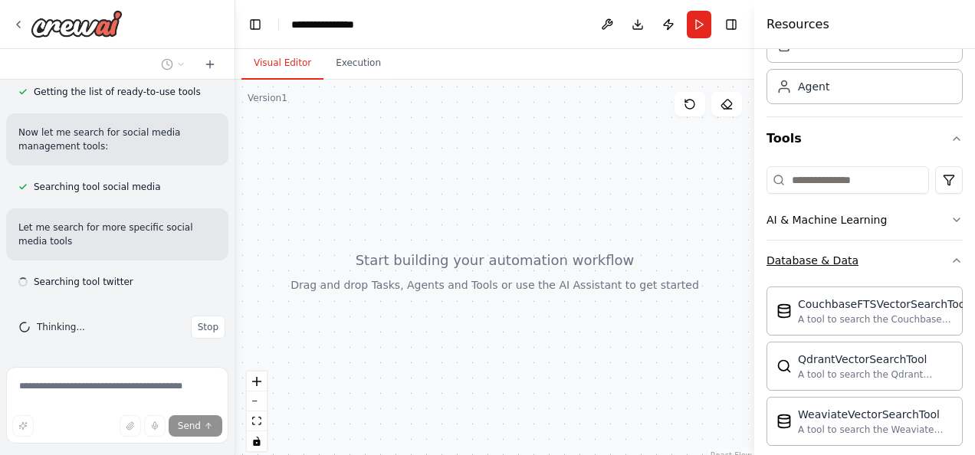
click at [953, 259] on icon "button" at bounding box center [956, 260] width 6 height 3
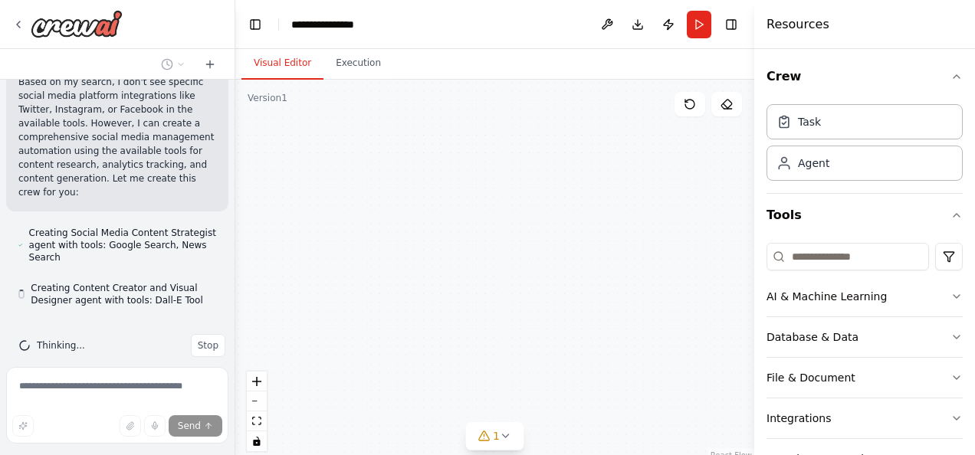
scroll to position [972, 0]
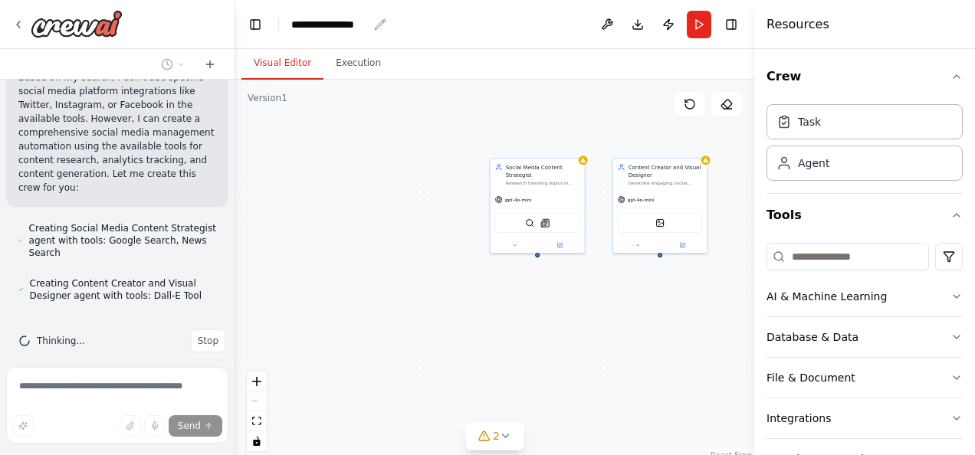
click at [341, 22] on div "**********" at bounding box center [329, 24] width 77 height 15
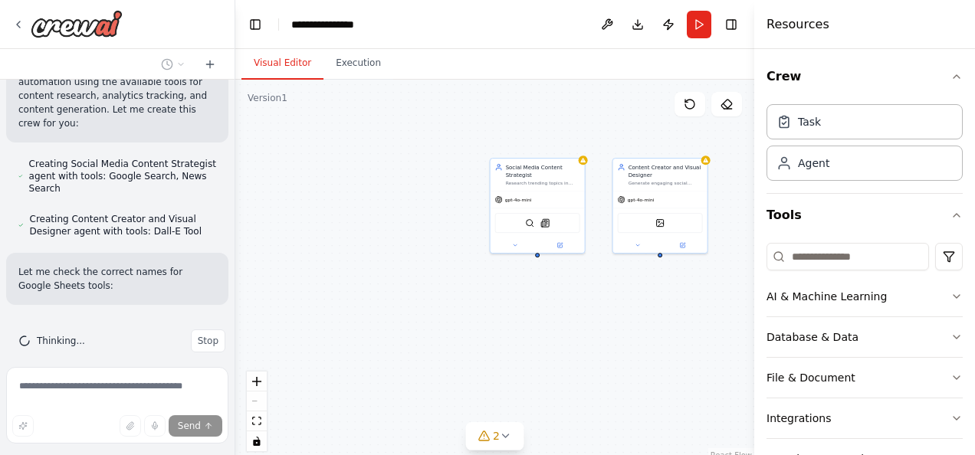
click at [385, 20] on div "**********" at bounding box center [348, 24] width 115 height 15
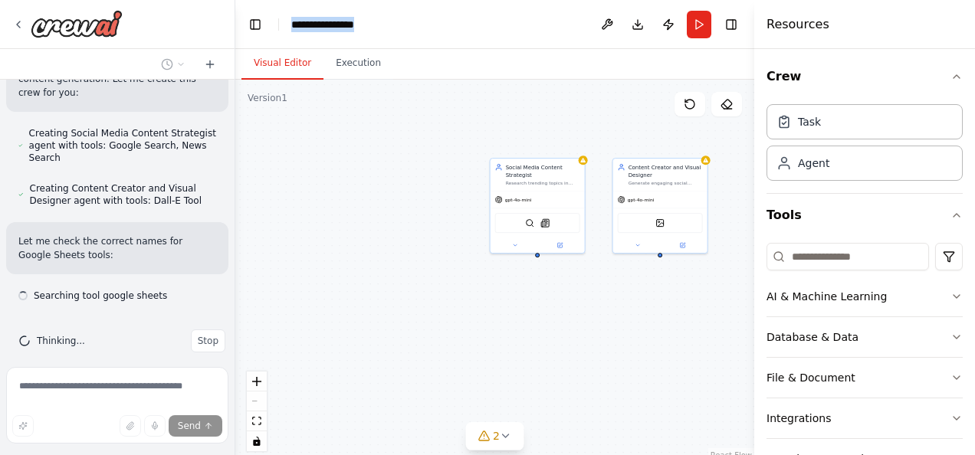
scroll to position [1067, 0]
drag, startPoint x: 375, startPoint y: 24, endPoint x: 288, endPoint y: 31, distance: 87.6
click at [288, 31] on header "**********" at bounding box center [494, 24] width 519 height 49
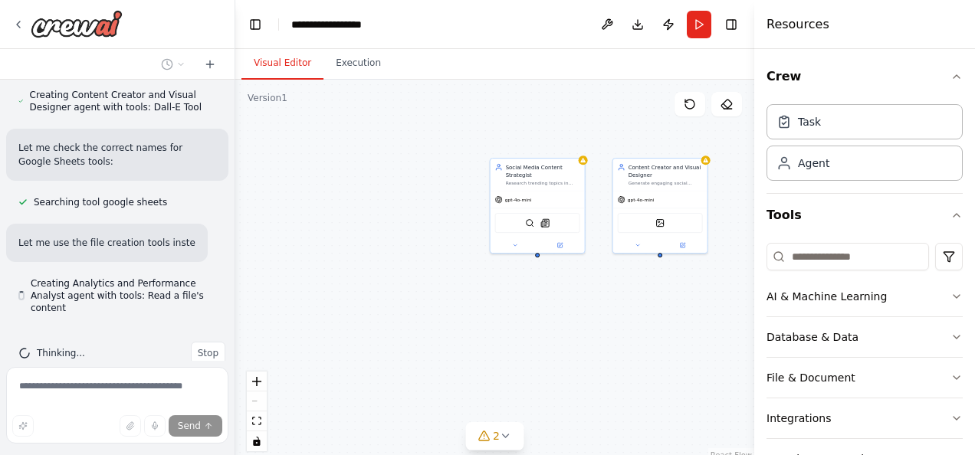
scroll to position [1172, 0]
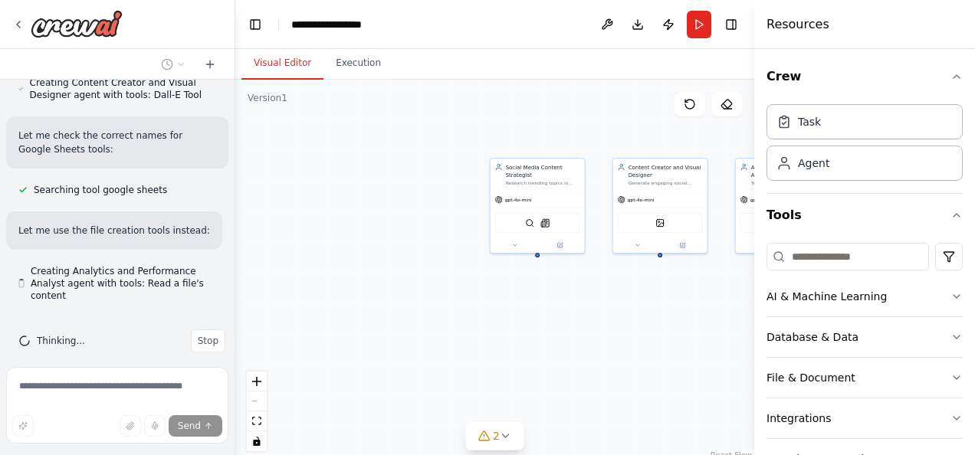
click at [267, 179] on div "Social Media Content Strategist Research trending topics in {industry}, analyze…" at bounding box center [494, 271] width 519 height 383
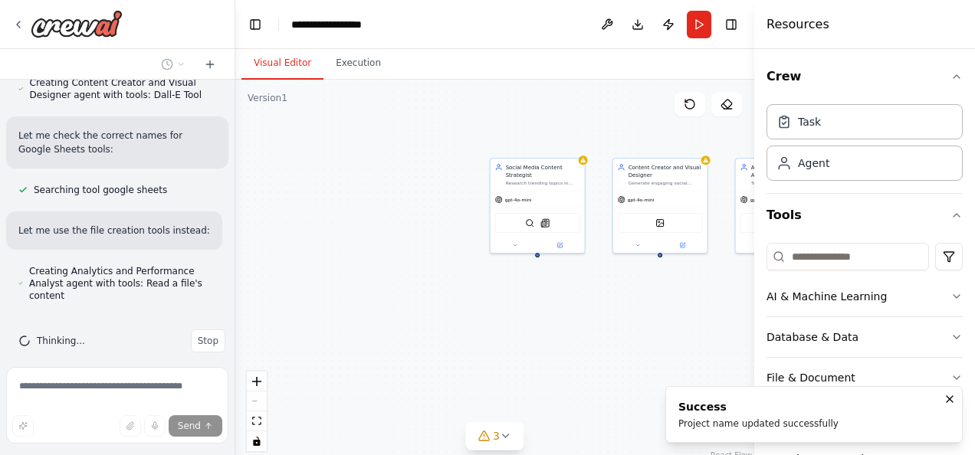
drag, startPoint x: 375, startPoint y: 157, endPoint x: 313, endPoint y: 165, distance: 62.6
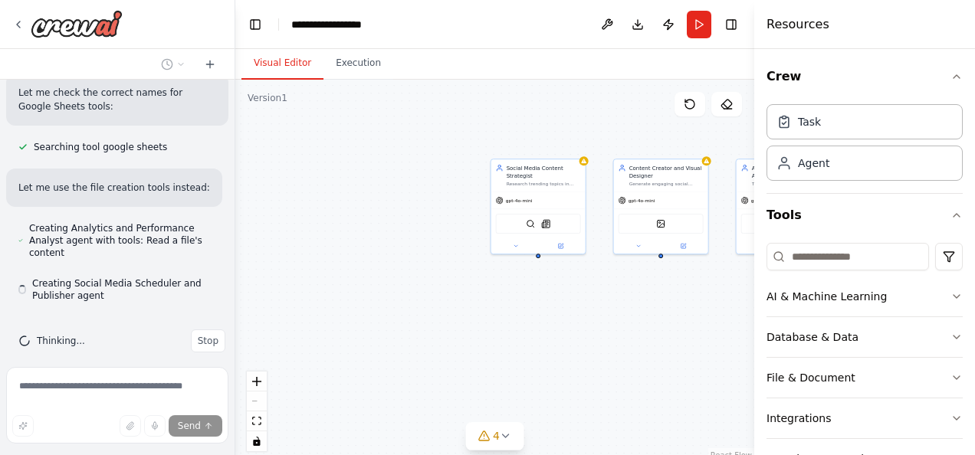
drag, startPoint x: 313, startPoint y: 165, endPoint x: 494, endPoint y: 94, distance: 194.4
click at [494, 94] on div "Social Media Content Strategist Research trending topics in {industry}, analyze…" at bounding box center [494, 271] width 519 height 383
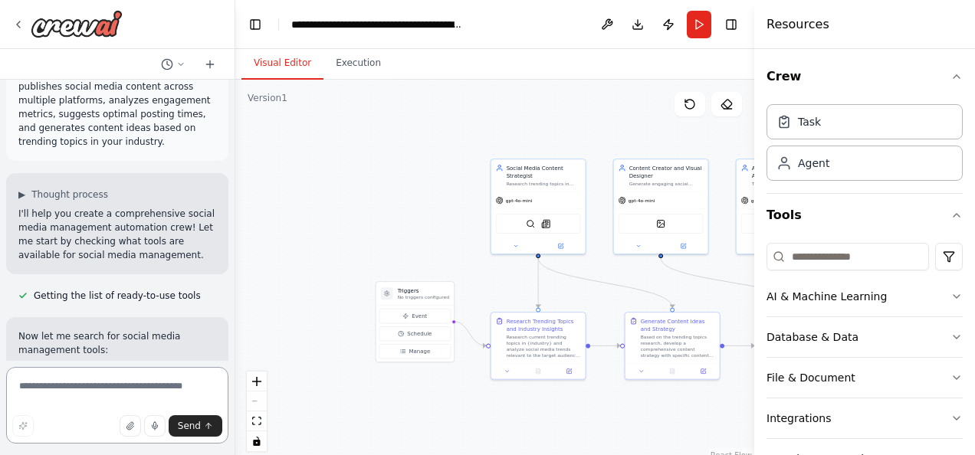
scroll to position [0, 0]
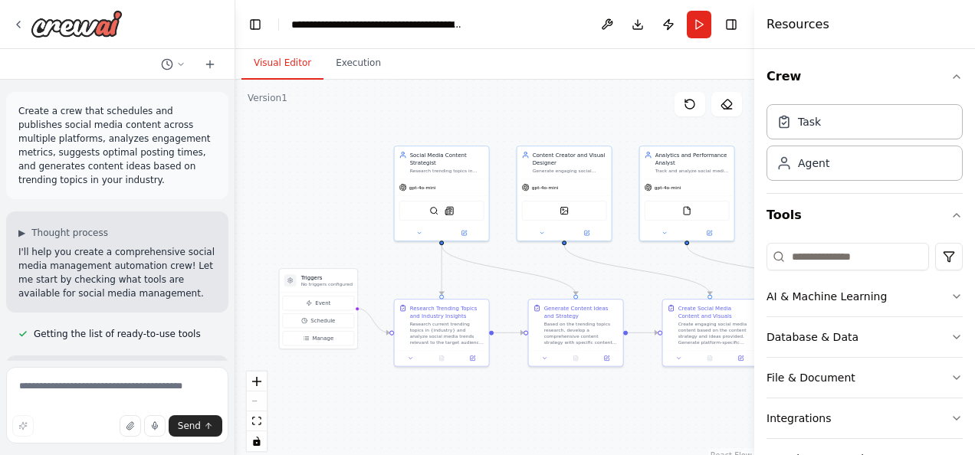
drag, startPoint x: 408, startPoint y: 175, endPoint x: 311, endPoint y: 162, distance: 97.4
click at [311, 162] on div ".deletable-edge-delete-btn { width: 20px; height: 20px; border: 0px solid #ffff…" at bounding box center [494, 271] width 519 height 383
